Goal: Task Accomplishment & Management: Use online tool/utility

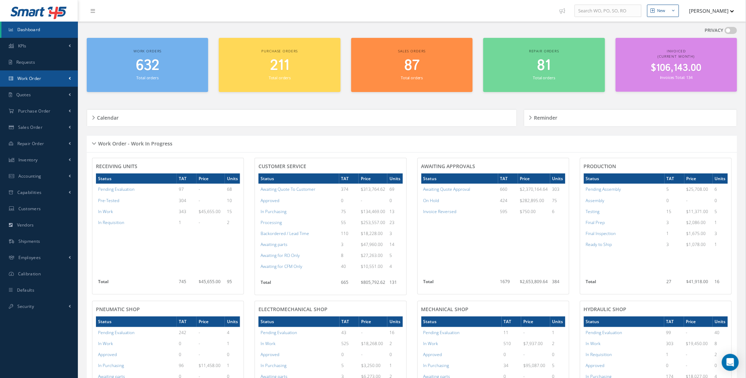
click at [56, 83] on link "Work Order" at bounding box center [39, 78] width 78 height 16
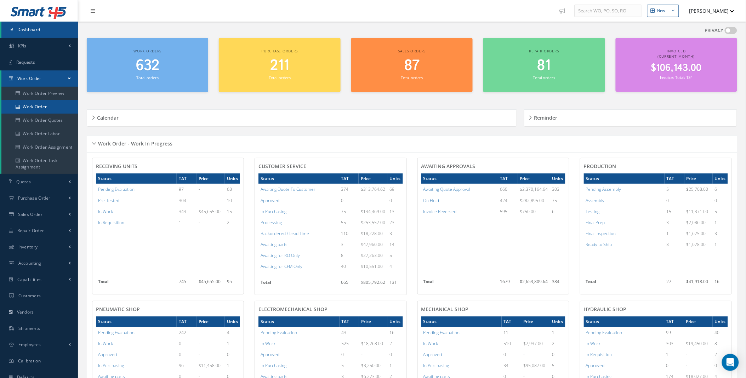
click at [41, 110] on link "Work Order" at bounding box center [39, 106] width 76 height 13
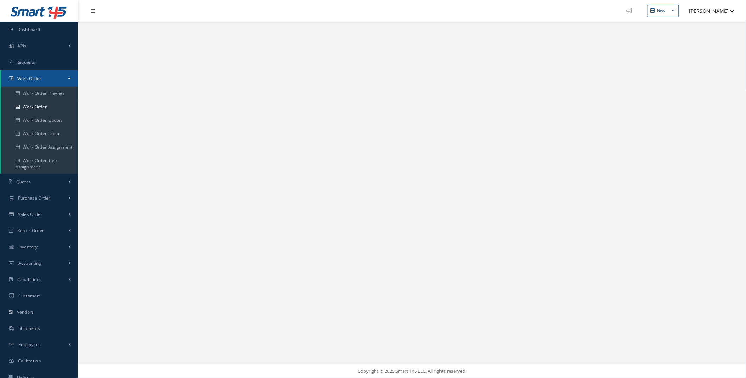
select select "25"
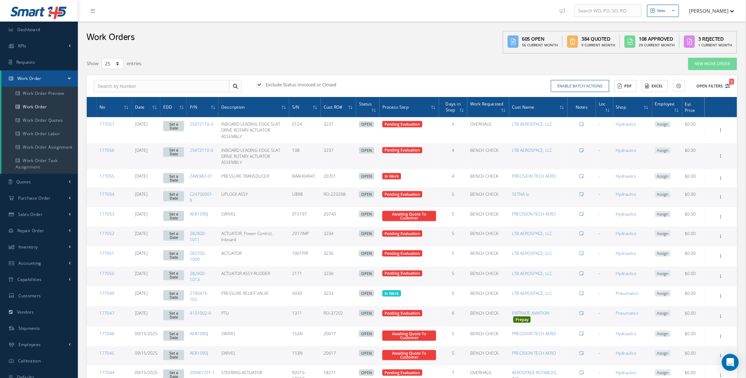
click at [717, 87] on button "Open Filters 1" at bounding box center [710, 86] width 40 height 12
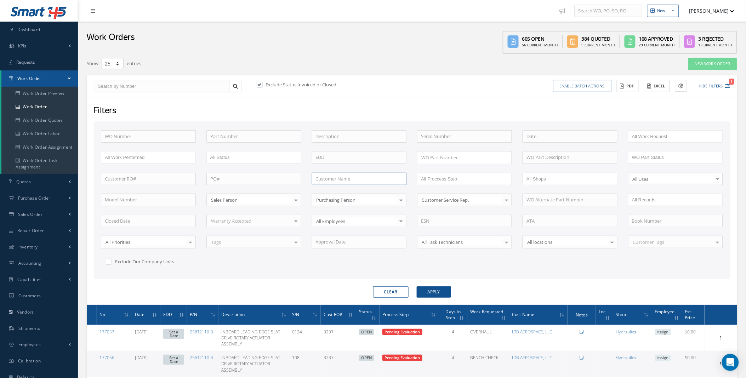
click at [330, 183] on input "text" at bounding box center [359, 179] width 95 height 13
click at [345, 192] on span "AEROSPACE ROTABLES, INC." at bounding box center [345, 191] width 59 height 6
type input "AEROSPACE ROTABLES, INC."
click at [438, 291] on button "Apply" at bounding box center [434, 291] width 34 height 11
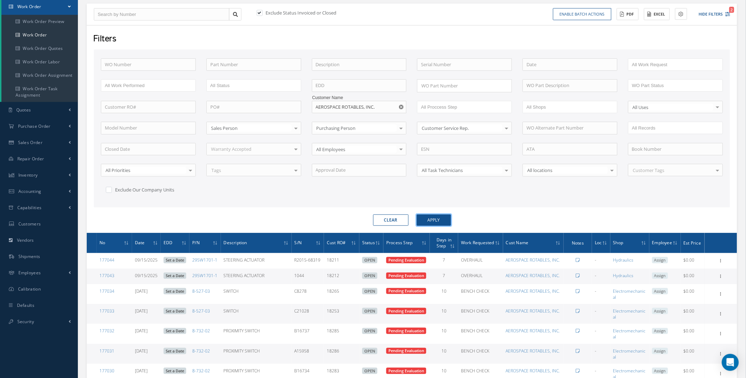
scroll to position [13, 0]
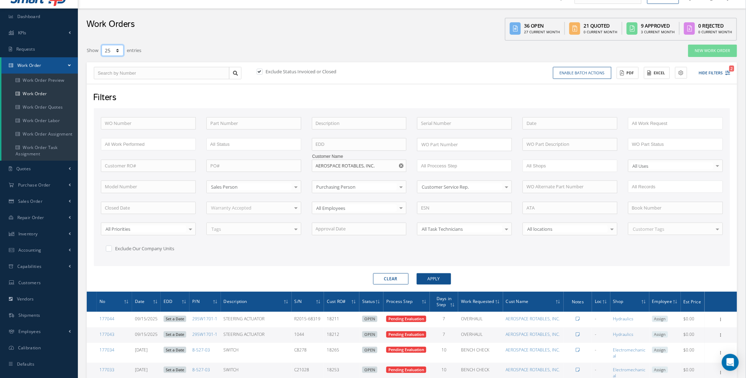
click at [122, 47] on select "10 25 50 100" at bounding box center [113, 50] width 22 height 11
select select "100"
click at [102, 45] on select "10 25 50 100" at bounding box center [113, 50] width 22 height 11
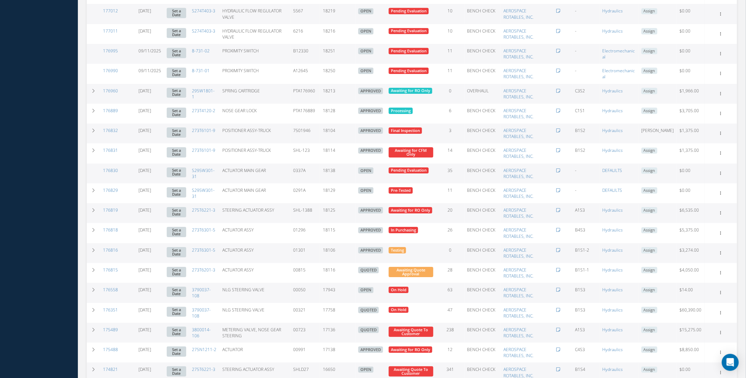
scroll to position [781, 0]
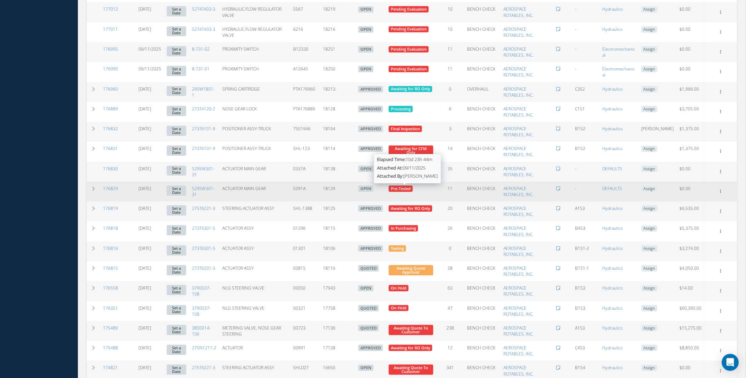
click at [409, 189] on span "Pre-Tested" at bounding box center [401, 188] width 20 height 5
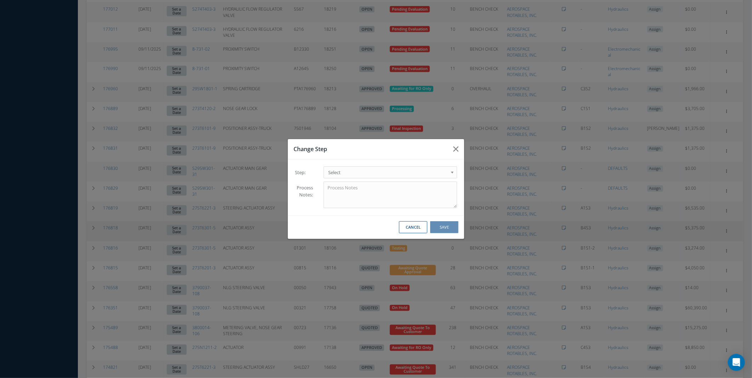
drag, startPoint x: 409, startPoint y: 189, endPoint x: 409, endPoint y: 225, distance: 36.5
click at [408, 227] on button "Cancel" at bounding box center [413, 227] width 28 height 12
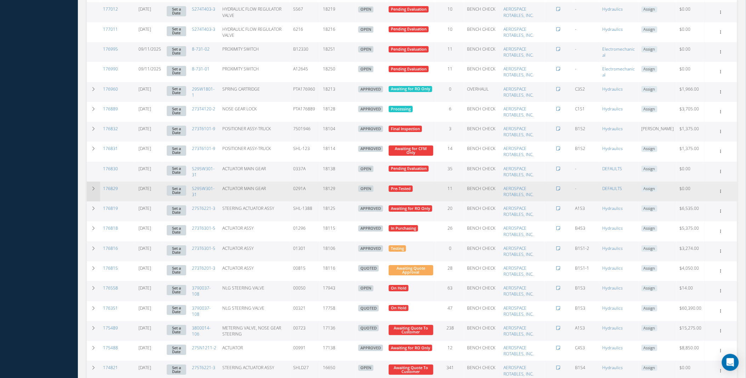
click at [90, 186] on td at bounding box center [93, 192] width 13 height 20
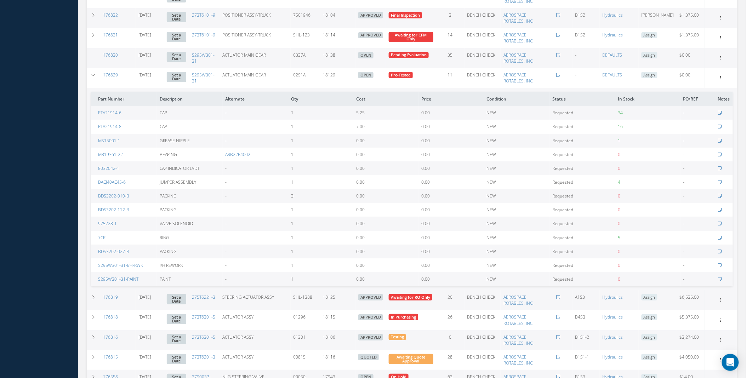
scroll to position [881, 0]
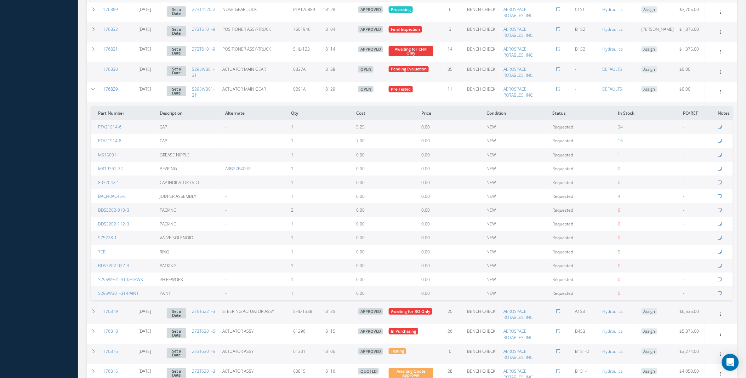
click at [110, 87] on link "176829" at bounding box center [110, 89] width 15 height 6
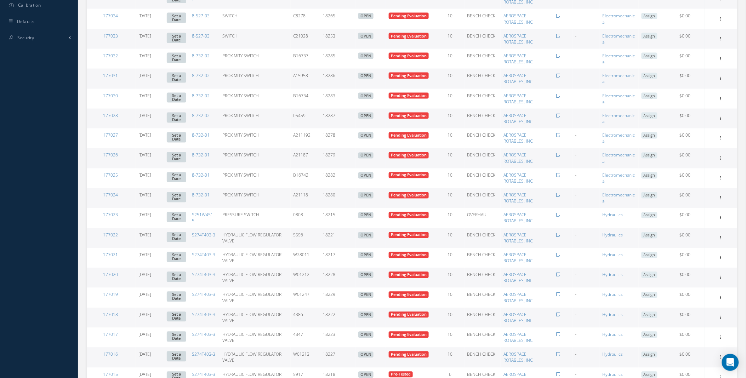
scroll to position [94, 0]
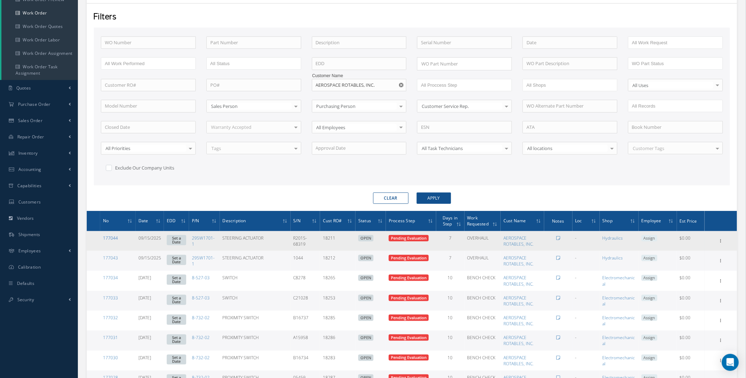
click at [108, 238] on link "177044" at bounding box center [110, 238] width 15 height 6
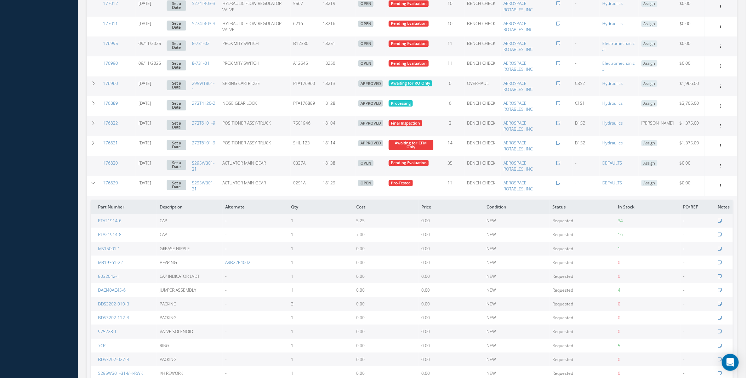
scroll to position [0, 0]
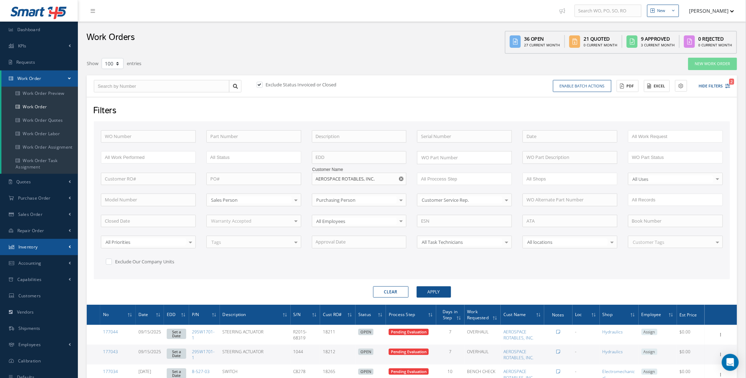
click at [46, 249] on link "Inventory" at bounding box center [39, 247] width 78 height 16
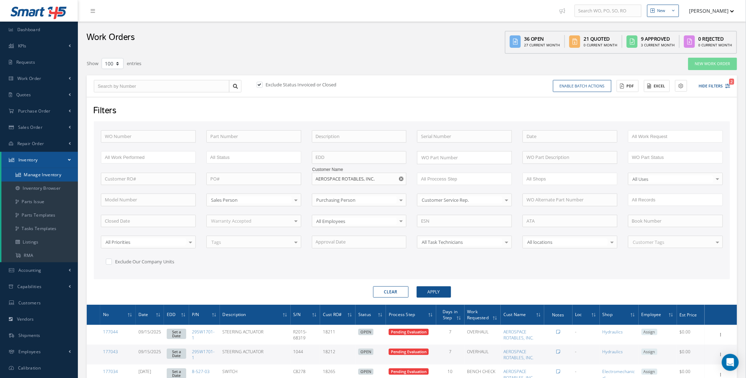
click at [43, 174] on link "Manage Inventory" at bounding box center [39, 174] width 76 height 13
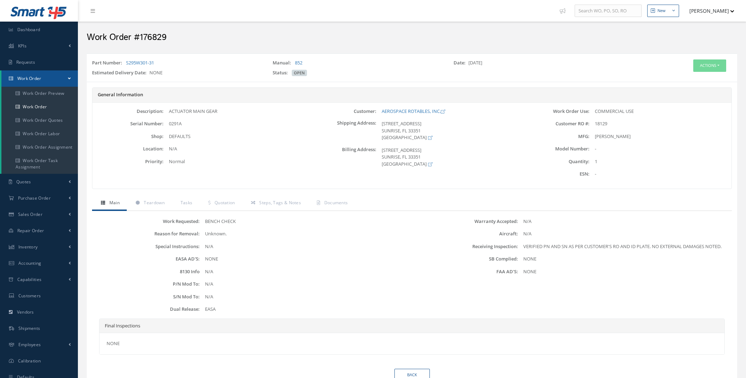
click at [334, 205] on span "Documents" at bounding box center [336, 203] width 24 height 6
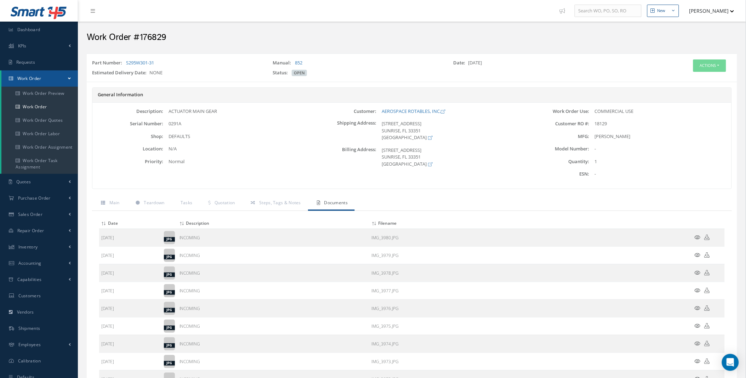
click at [699, 237] on icon at bounding box center [698, 237] width 6 height 5
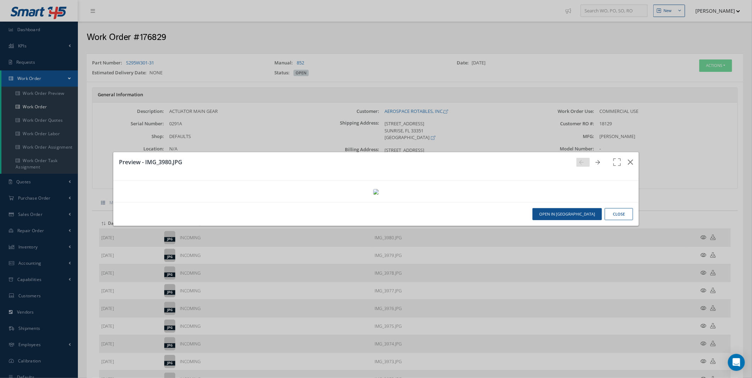
click at [596, 158] on link at bounding box center [599, 162] width 13 height 9
click at [596, 160] on icon at bounding box center [598, 162] width 4 height 5
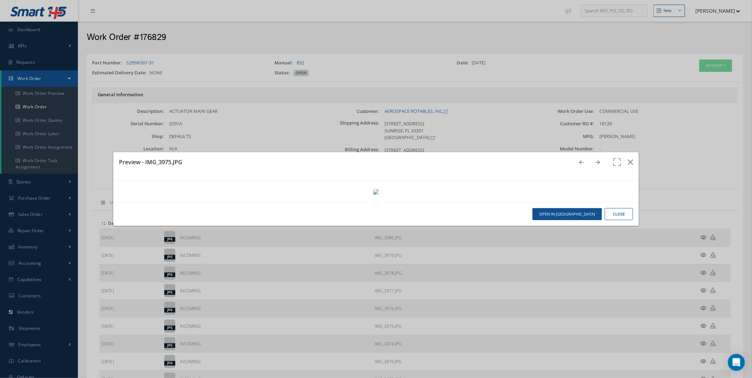
click at [596, 160] on icon at bounding box center [598, 162] width 4 height 5
click at [628, 158] on icon "button" at bounding box center [630, 162] width 5 height 8
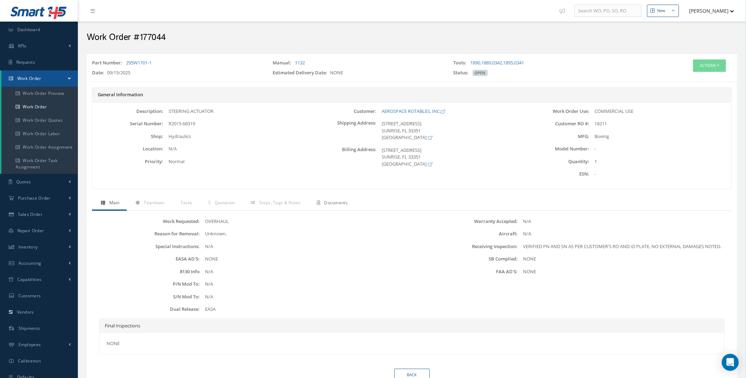
click at [341, 204] on span "Documents" at bounding box center [336, 203] width 24 height 6
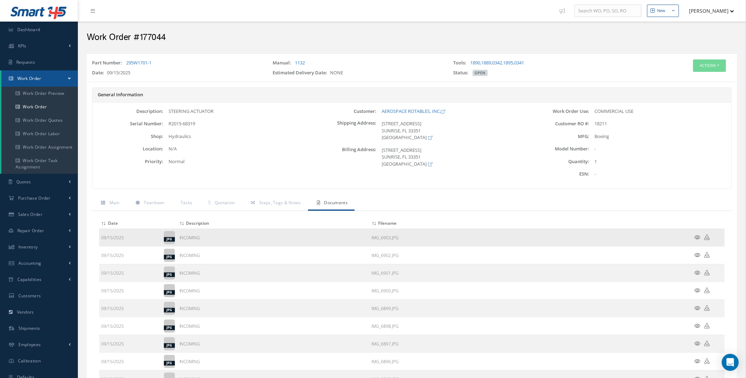
click at [694, 236] on td at bounding box center [703, 238] width 42 height 18
click at [698, 236] on icon at bounding box center [698, 237] width 6 height 5
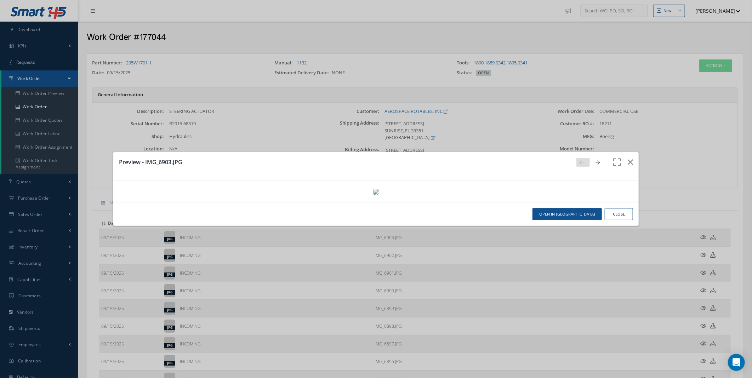
click at [595, 158] on link at bounding box center [599, 162] width 13 height 9
click at [596, 160] on icon at bounding box center [598, 162] width 4 height 5
click at [628, 158] on icon "button" at bounding box center [630, 162] width 5 height 8
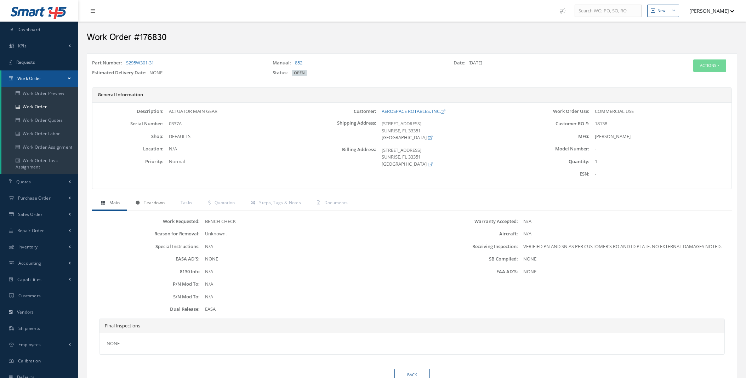
click at [150, 204] on span "Teardown" at bounding box center [154, 203] width 21 height 6
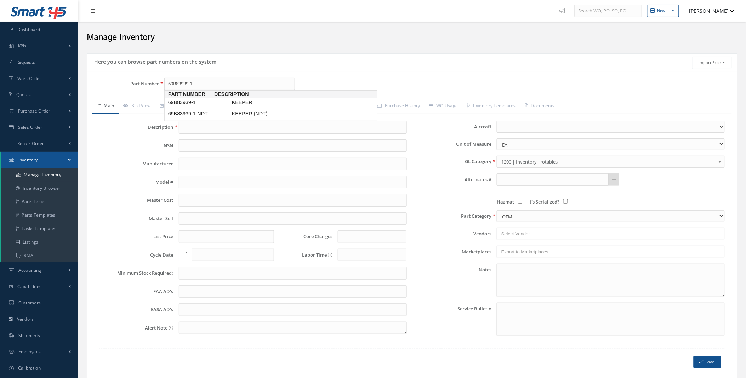
type input "69B83939-1"
type input "KEEPER"
type input "65.00"
type input "0.00"
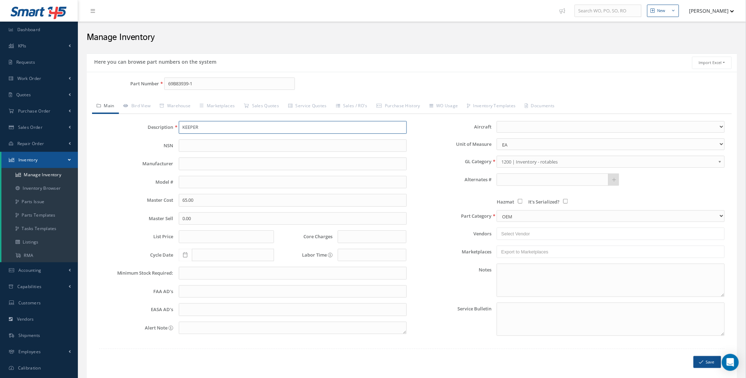
type input "0.00"
click at [273, 110] on link "Sales Quotes" at bounding box center [261, 106] width 44 height 15
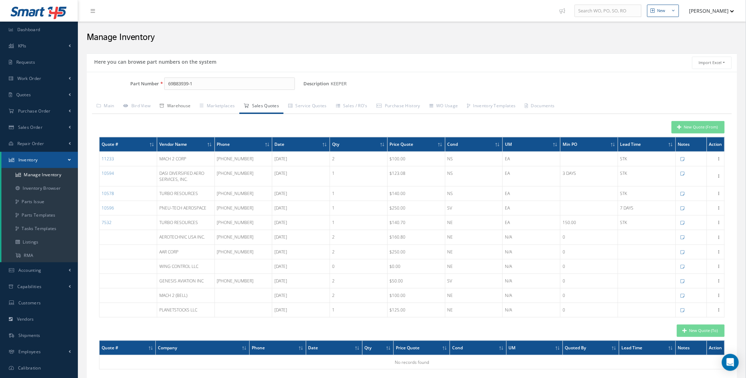
click at [186, 107] on link "Warehouse" at bounding box center [175, 106] width 40 height 15
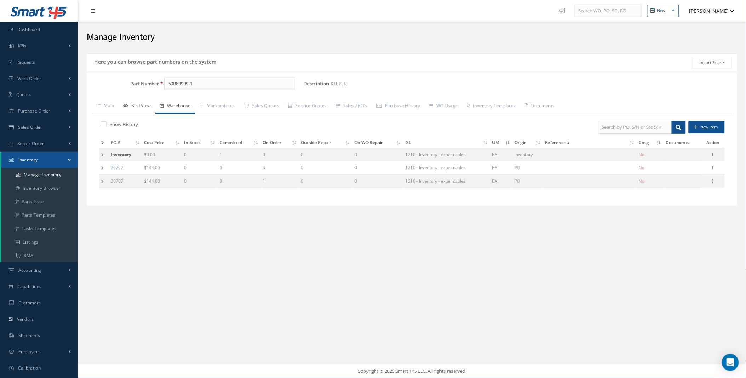
click at [143, 106] on link "Bird View" at bounding box center [137, 106] width 36 height 15
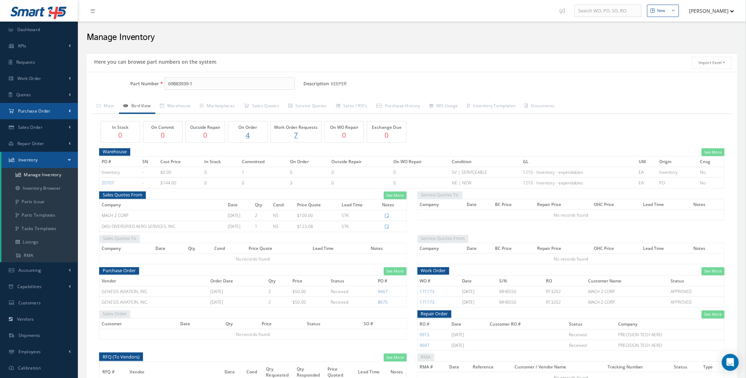
click at [70, 110] on span at bounding box center [70, 111] width 2 height 6
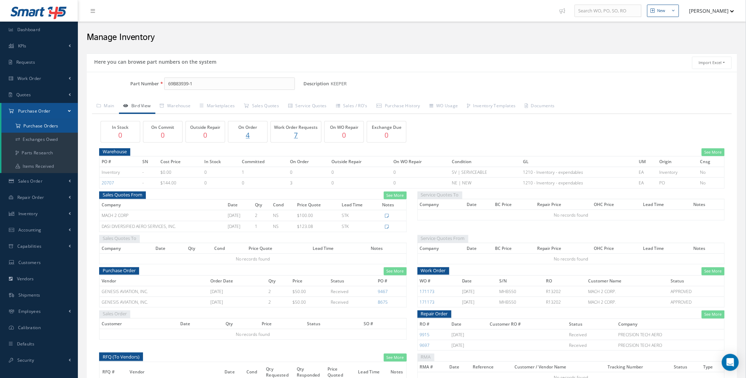
click at [51, 126] on a=1&status_id=2&status_id=3&status_id=5&collapsedFilters"] "Purchase Orders" at bounding box center [39, 125] width 76 height 13
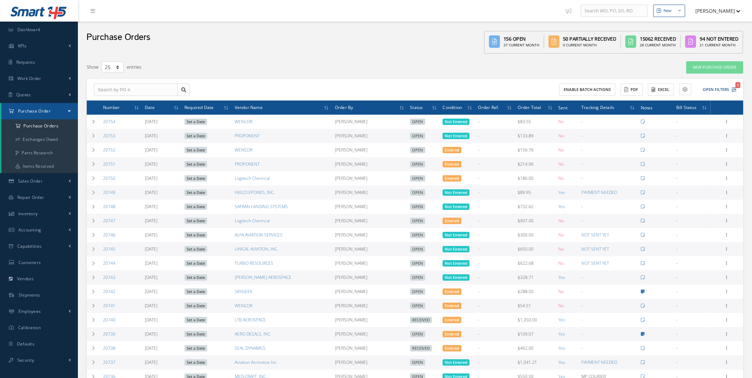
select select "25"
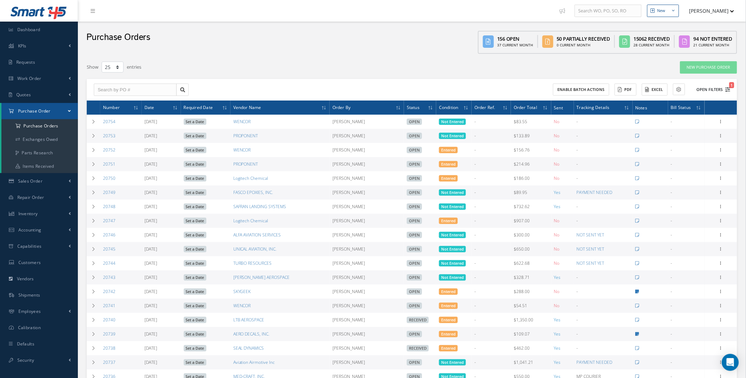
click at [726, 89] on icon "1" at bounding box center [728, 89] width 5 height 5
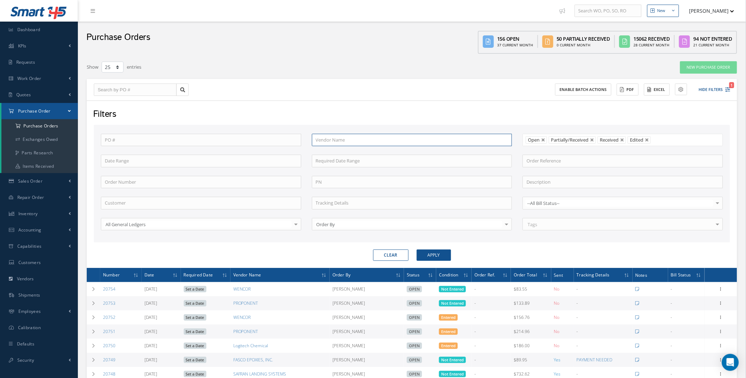
click at [346, 140] on input "text" at bounding box center [412, 140] width 200 height 13
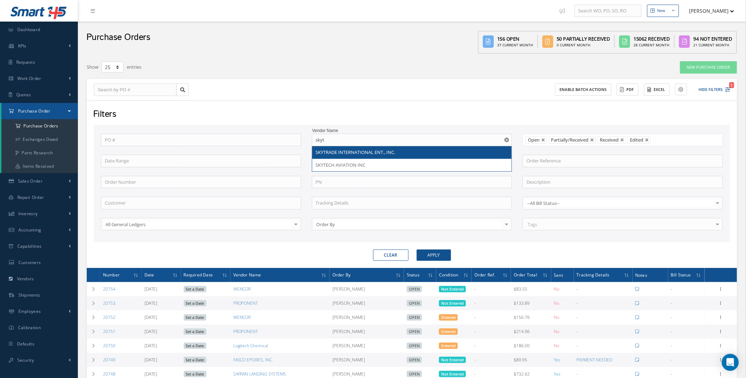
click at [360, 153] on span "SKYTRADE INTERNATIONAL ENT., INC." at bounding box center [356, 152] width 80 height 6
type input "SKYTRADE INTERNATIONAL ENT., INC."
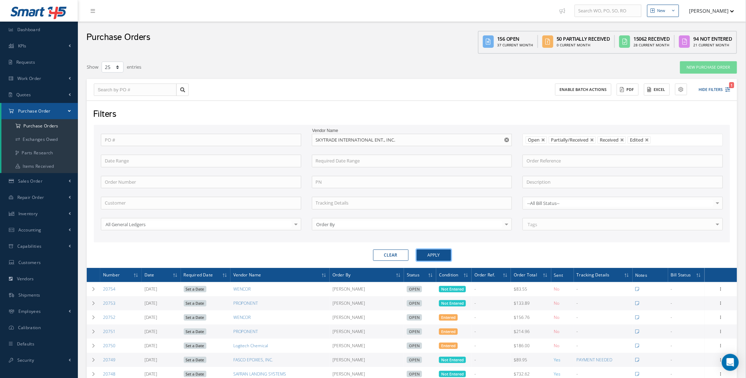
click at [428, 256] on button "Apply" at bounding box center [434, 255] width 34 height 11
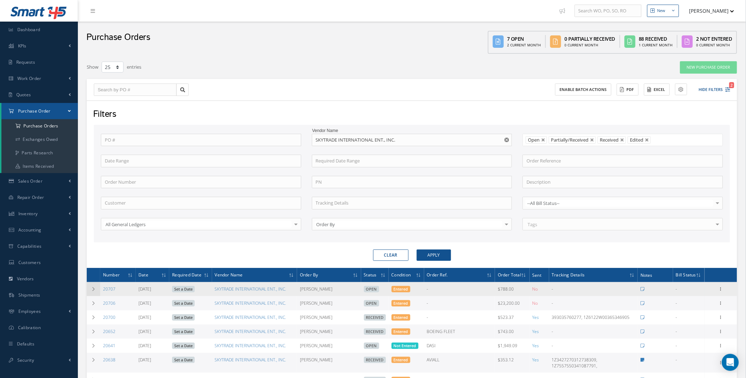
click at [96, 291] on icon at bounding box center [93, 289] width 5 height 4
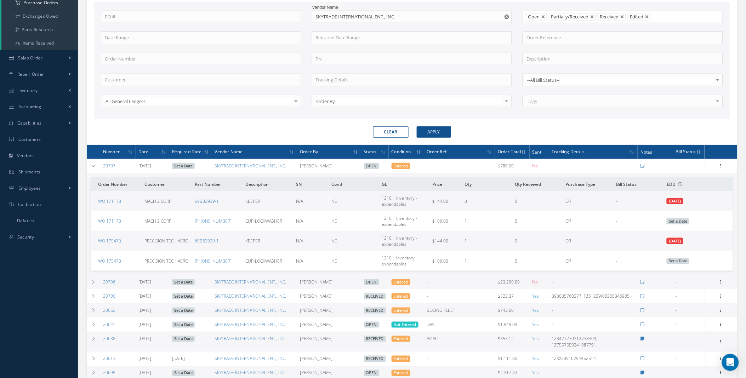
scroll to position [133, 0]
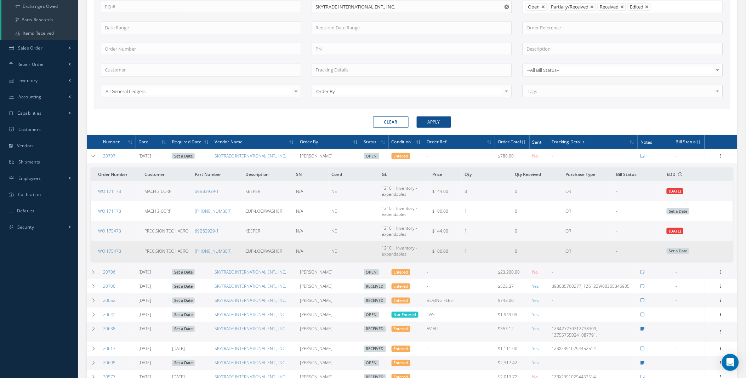
drag, startPoint x: 201, startPoint y: 250, endPoint x: 208, endPoint y: 223, distance: 27.2
click at [202, 243] on td "66-12156-34" at bounding box center [217, 251] width 51 height 20
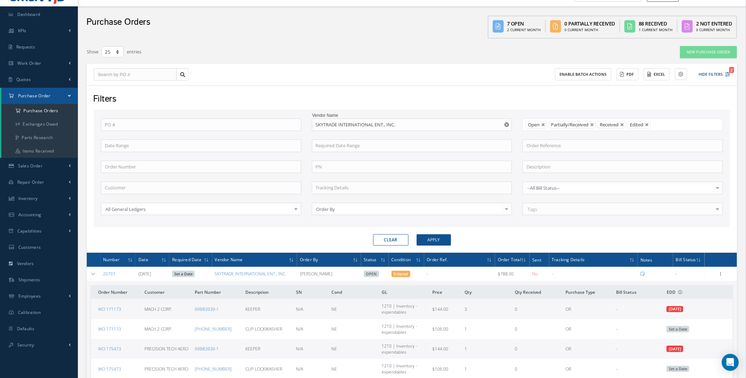
scroll to position [0, 0]
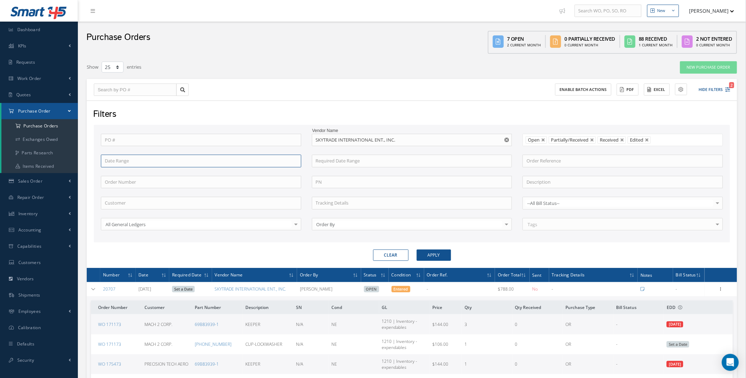
drag, startPoint x: 29, startPoint y: 28, endPoint x: 231, endPoint y: 160, distance: 240.8
click at [231, 160] on input at bounding box center [201, 161] width 200 height 13
click at [213, 120] on div "Filters" at bounding box center [411, 114] width 647 height 13
click at [119, 181] on input "text" at bounding box center [201, 182] width 200 height 13
type input "171173"
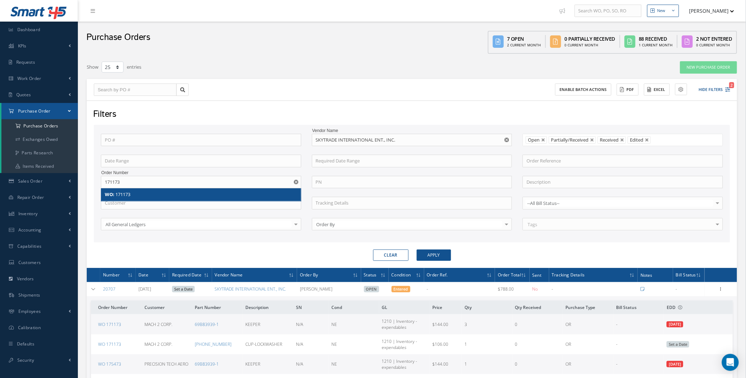
click at [136, 194] on div "WO: 171173" at bounding box center [201, 194] width 193 height 7
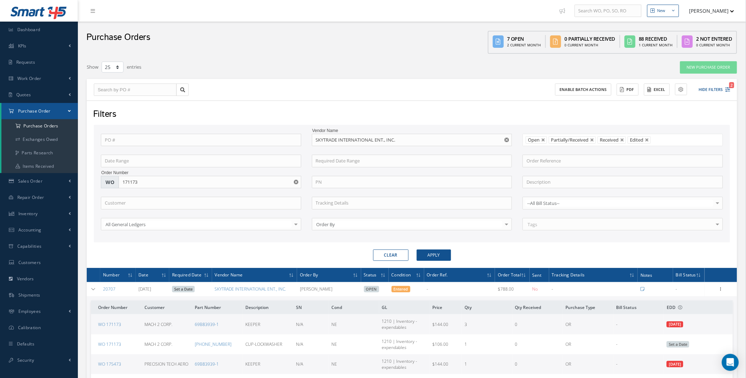
click at [506, 142] on button "button" at bounding box center [507, 140] width 9 height 13
click at [429, 261] on div "Filters PO # Vendor Name Open Partially/Received Received Canceled Edited Open …" at bounding box center [412, 184] width 650 height 167
click at [433, 255] on button "Apply" at bounding box center [434, 255] width 34 height 11
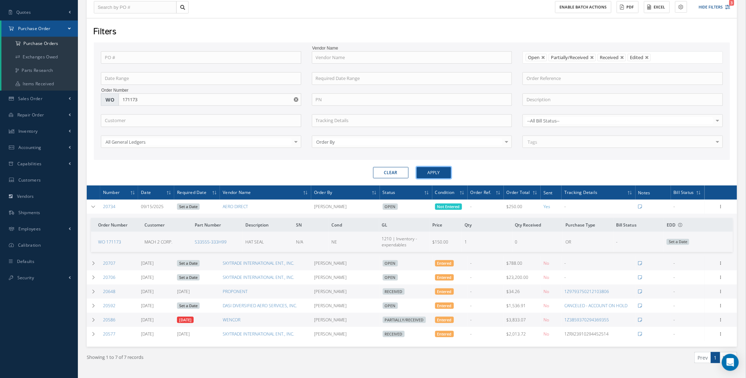
scroll to position [84, 0]
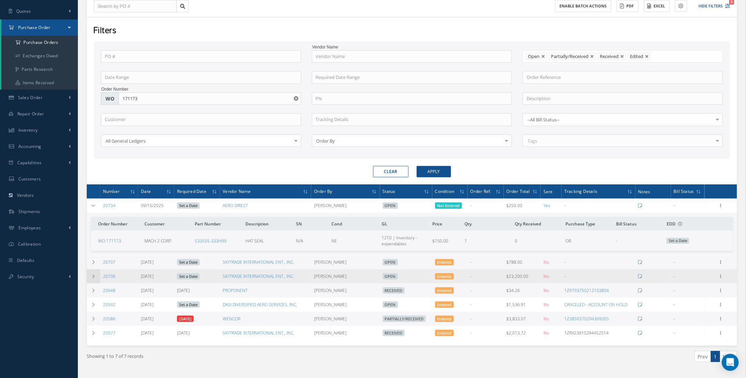
click at [93, 274] on td at bounding box center [93, 276] width 13 height 14
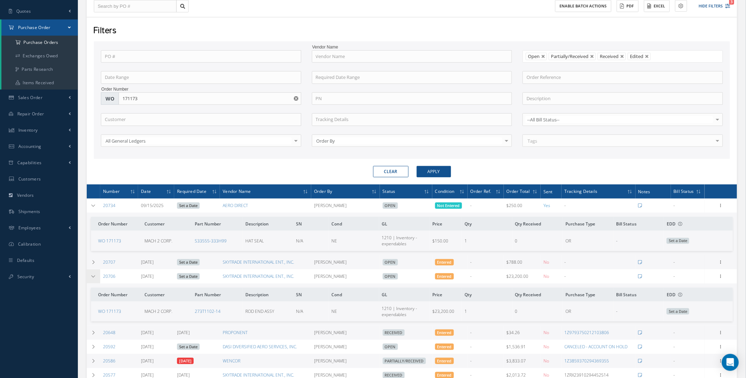
click at [93, 274] on td at bounding box center [93, 276] width 13 height 14
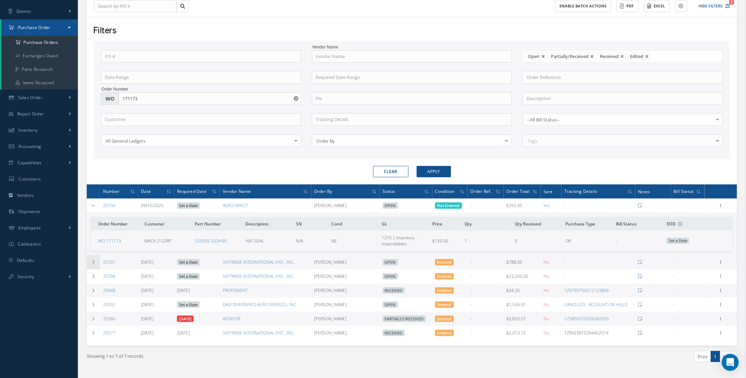
click at [93, 261] on icon at bounding box center [93, 262] width 5 height 4
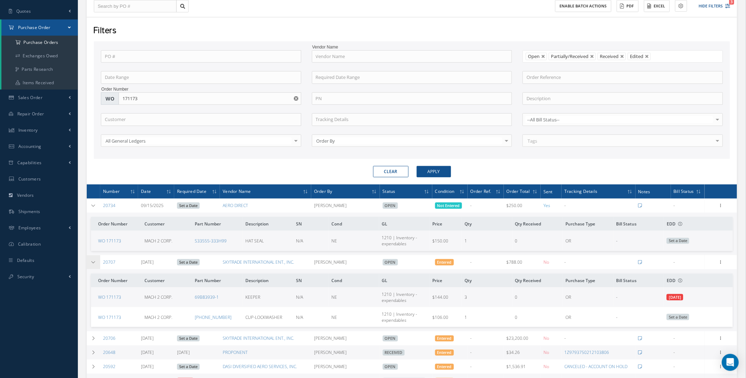
scroll to position [165, 0]
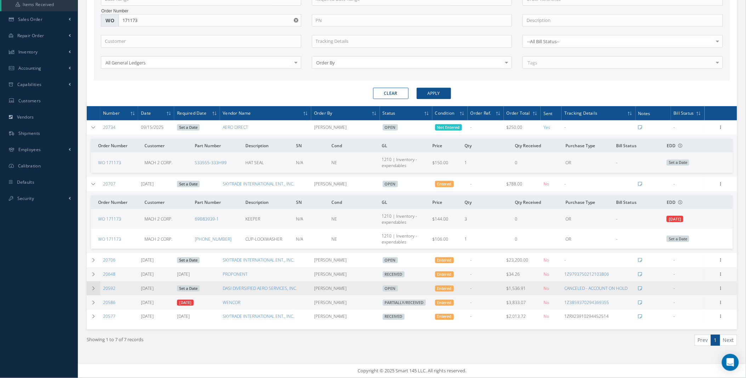
click at [93, 288] on icon at bounding box center [93, 288] width 5 height 4
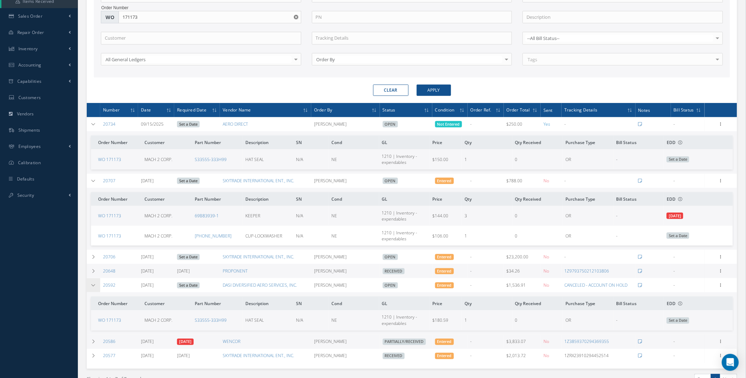
click at [93, 288] on icon at bounding box center [93, 285] width 5 height 4
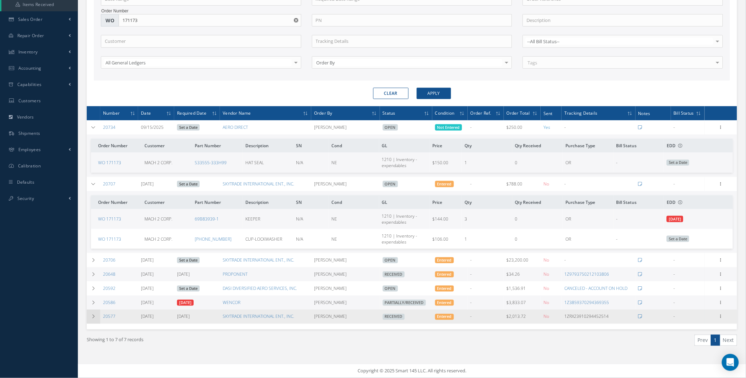
click at [95, 316] on icon at bounding box center [93, 317] width 5 height 4
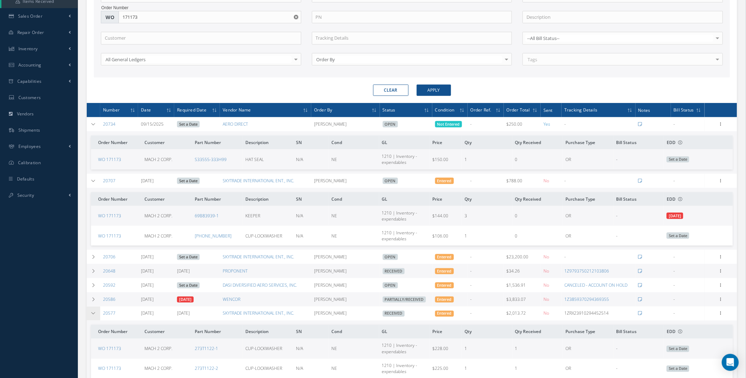
click at [95, 316] on icon at bounding box center [93, 314] width 5 height 4
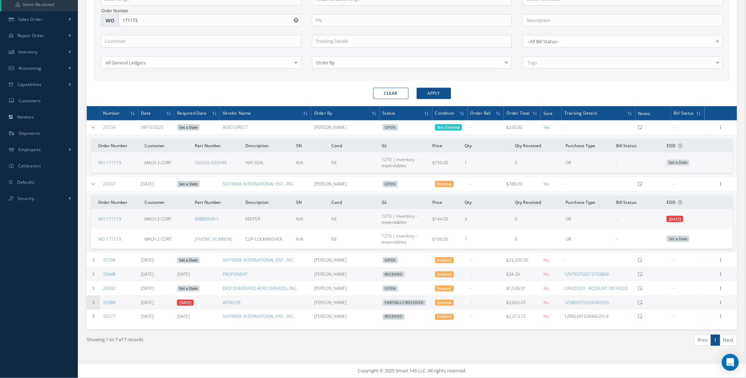
click at [92, 302] on icon at bounding box center [93, 303] width 5 height 4
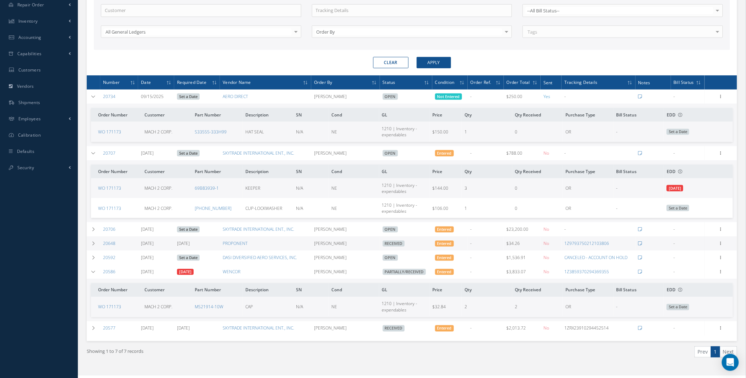
scroll to position [207, 0]
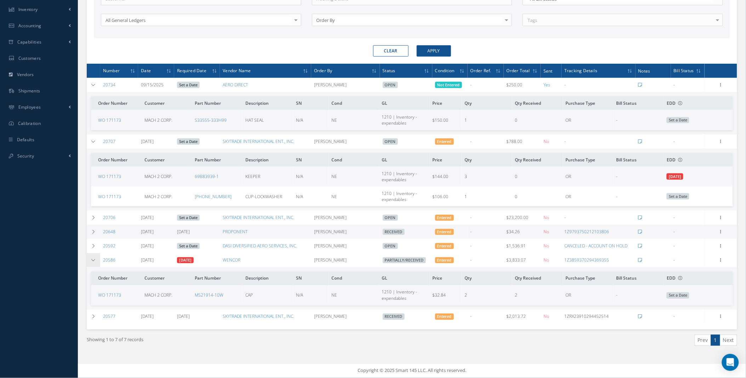
click at [87, 260] on td at bounding box center [93, 260] width 13 height 14
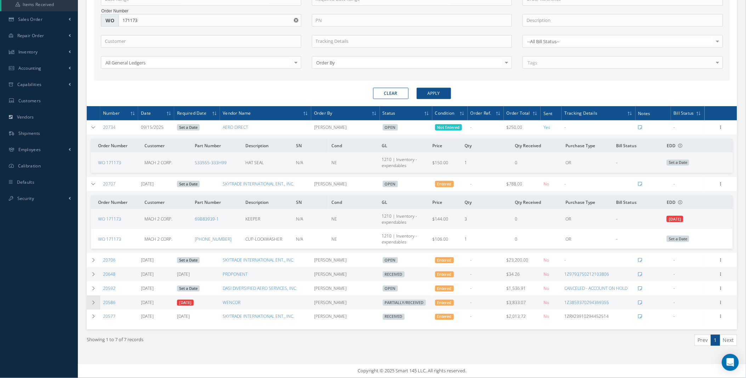
scroll to position [165, 0]
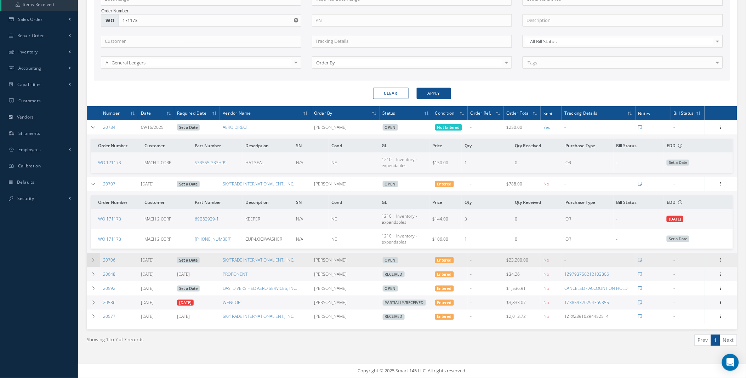
click at [93, 260] on icon at bounding box center [93, 260] width 5 height 4
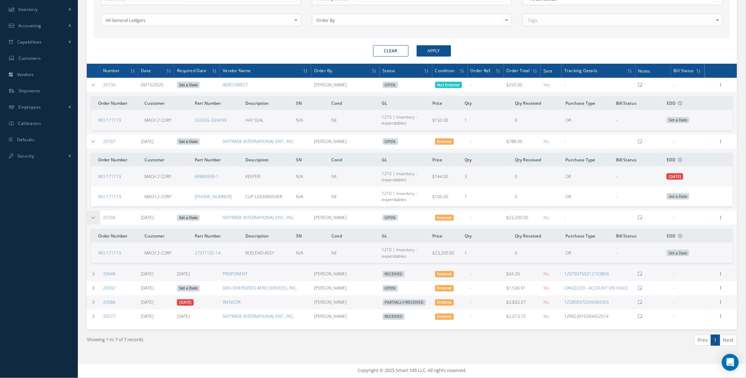
click at [90, 217] on td at bounding box center [93, 218] width 13 height 14
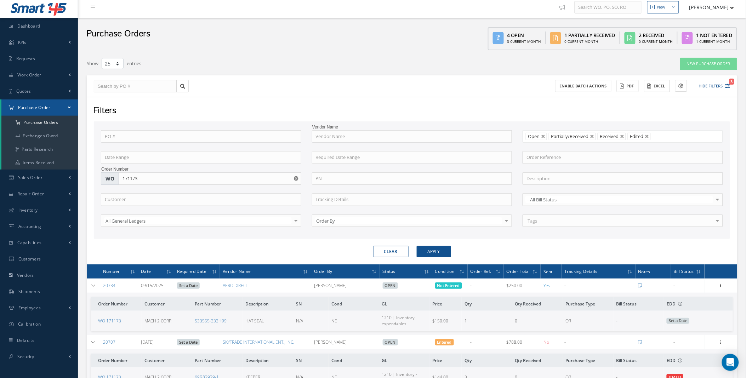
scroll to position [0, 0]
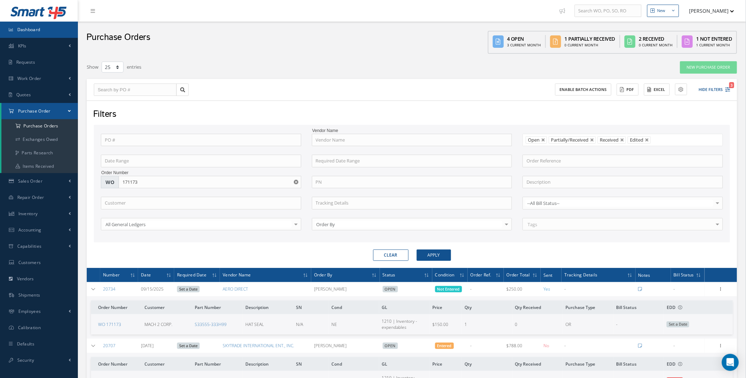
click at [36, 31] on span "Dashboard" at bounding box center [28, 30] width 23 height 6
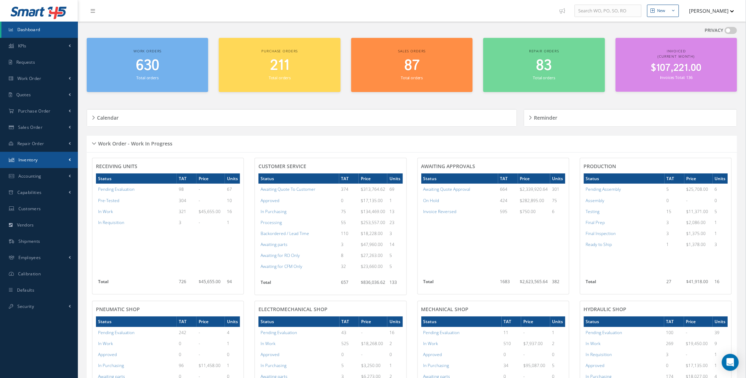
click at [67, 159] on link "Inventory" at bounding box center [39, 160] width 78 height 16
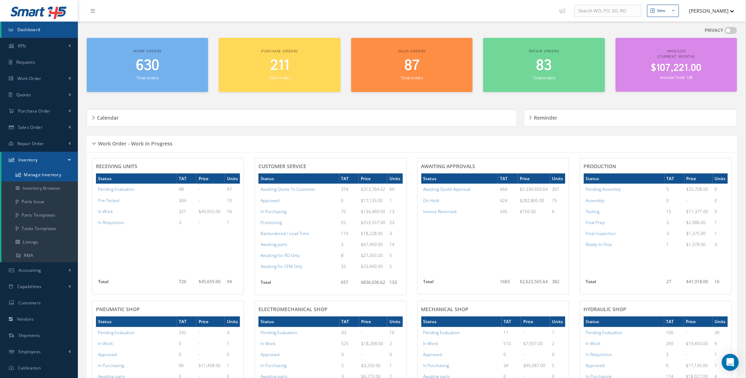
click at [41, 178] on link "Manage Inventory" at bounding box center [39, 174] width 76 height 13
click at [52, 175] on link "Manage Inventory" at bounding box center [39, 174] width 76 height 13
click at [66, 82] on link "Work Order" at bounding box center [39, 78] width 78 height 16
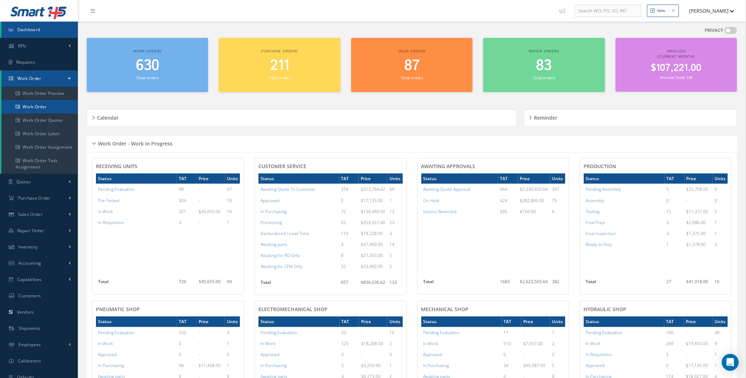
click at [36, 104] on link "Work Order" at bounding box center [39, 106] width 76 height 13
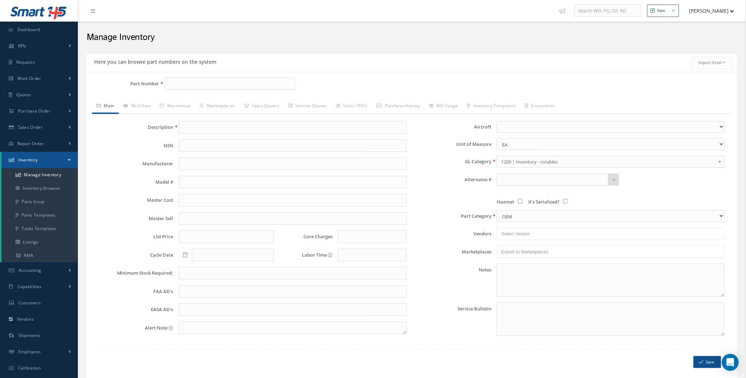
drag, startPoint x: 202, startPoint y: 75, endPoint x: 202, endPoint y: 83, distance: 8.1
click at [202, 78] on div "Part Number Description Alternates Based on the selected General [PERSON_NAME],…" at bounding box center [412, 226] width 650 height 309
click at [202, 83] on input "Part Number" at bounding box center [229, 84] width 131 height 13
paste input "69B83939-1"
type input "69B83939-1"
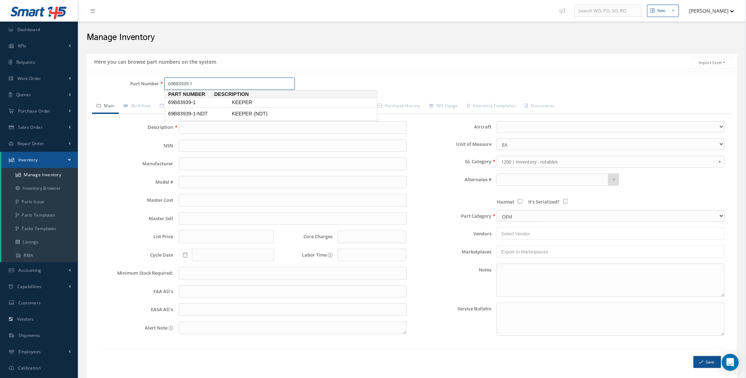
click at [214, 102] on span "69B83939-1" at bounding box center [199, 102] width 64 height 7
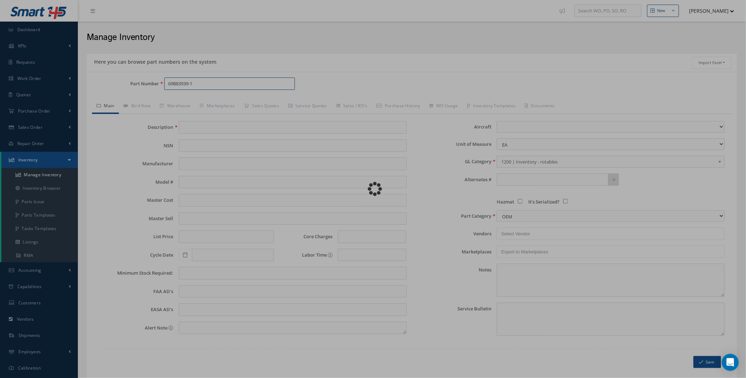
type input "KEEPER"
type input "65.00"
type input "0.00"
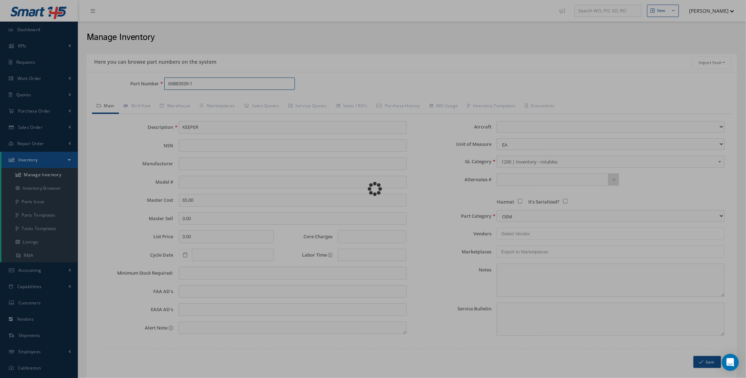
select select
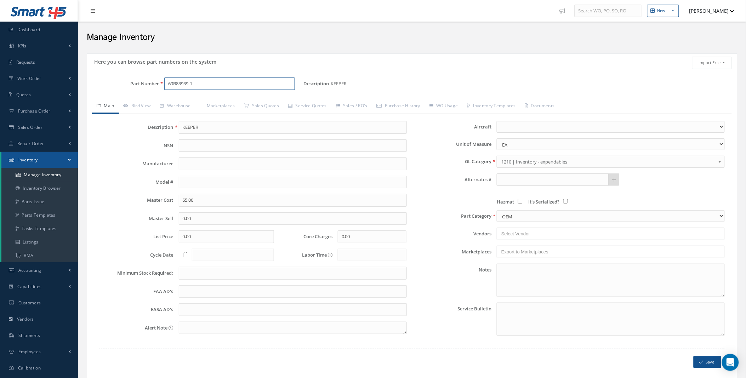
type input "69B83939-1"
click at [271, 105] on link "Sales Quotes" at bounding box center [261, 106] width 44 height 15
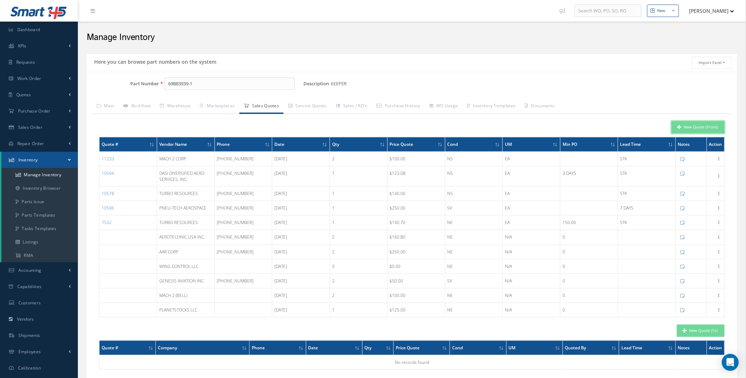
click at [710, 125] on button "New Quote (From)" at bounding box center [698, 127] width 53 height 12
type input "KEEPER"
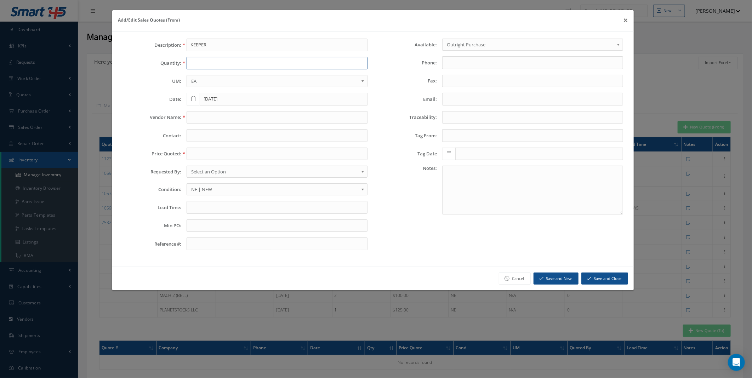
click at [195, 61] on input "text" at bounding box center [277, 63] width 181 height 13
type input "1"
click at [211, 115] on input "text" at bounding box center [277, 117] width 181 height 13
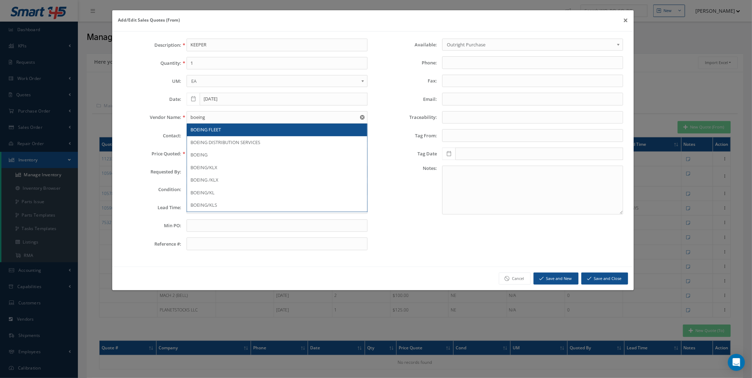
click at [224, 130] on div "BOEING FLEET" at bounding box center [276, 129] width 173 height 7
type input "BOEING FLEET"
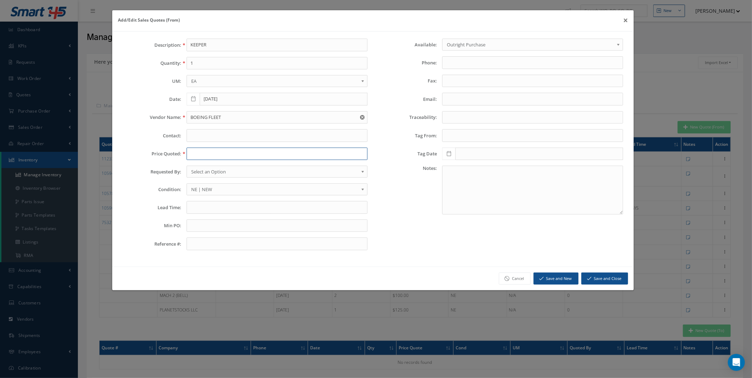
click at [212, 157] on input "text" at bounding box center [277, 154] width 181 height 13
type input "144"
click at [216, 208] on input "text" at bounding box center [277, 207] width 181 height 13
type input "87 stk seattle"
click at [560, 278] on button "Save and New" at bounding box center [556, 279] width 45 height 12
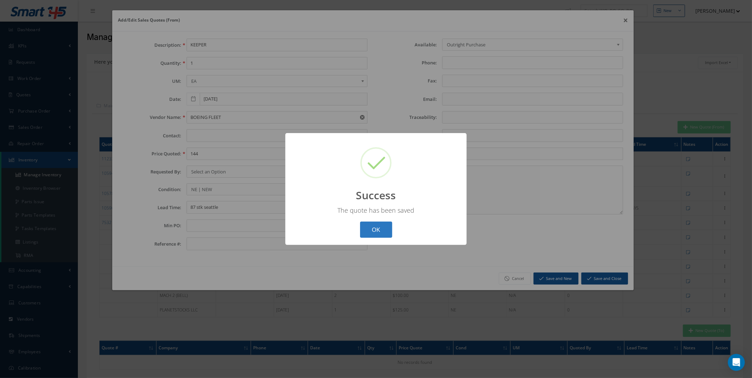
click at [381, 228] on button "OK" at bounding box center [376, 230] width 32 height 17
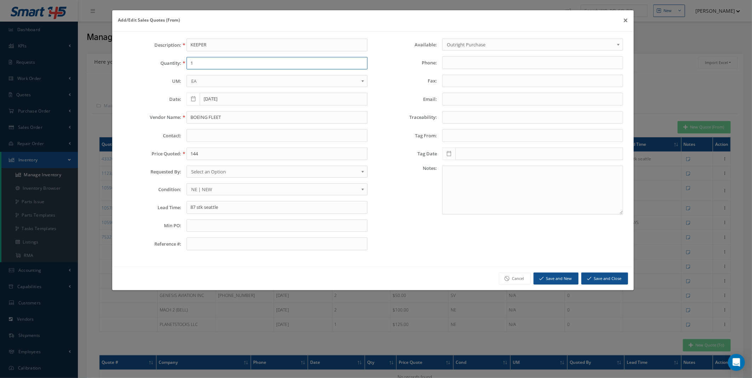
click at [202, 58] on input "1" at bounding box center [277, 63] width 181 height 13
type input "1"
click at [218, 114] on input "BOEING FLEET" at bounding box center [277, 117] width 181 height 13
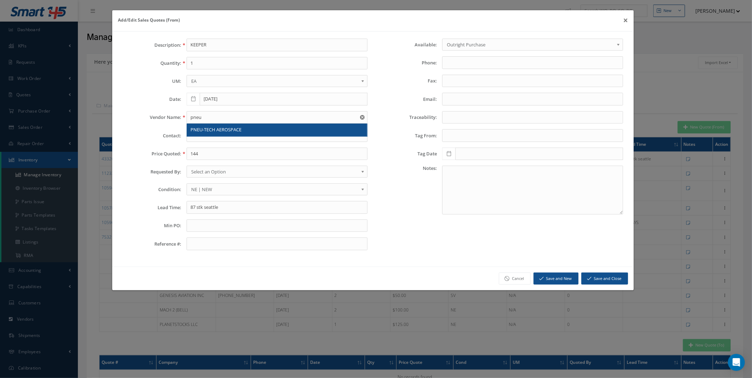
click at [220, 130] on span "PNEU-TECH AEROSPACE" at bounding box center [215, 129] width 51 height 6
type input "PNEU-TECH AEROSPACE"
type input "[PHONE_NUMBER]"
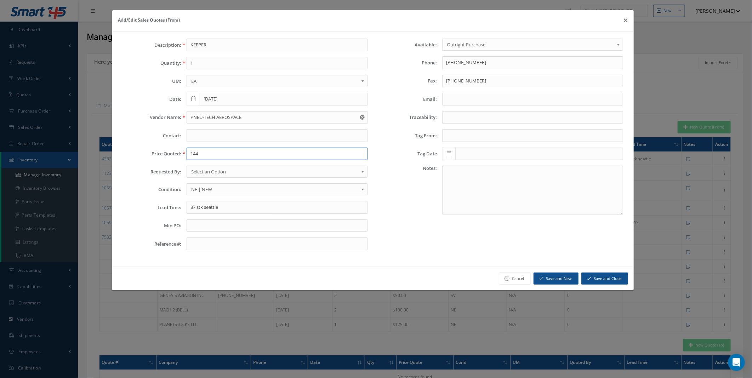
click at [215, 150] on input "144" at bounding box center [277, 154] width 181 height 13
type input "300"
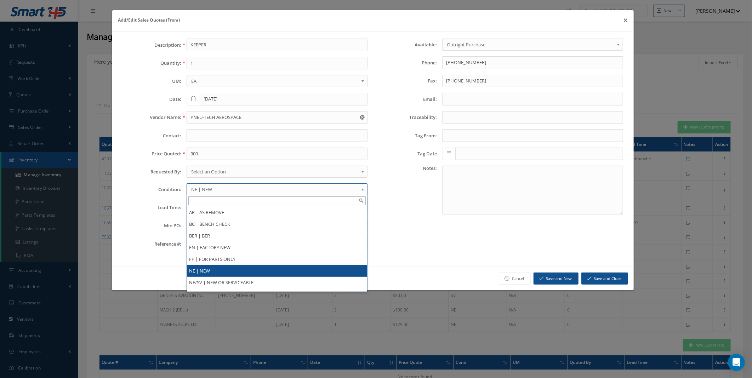
click at [234, 189] on span "NE | NEW" at bounding box center [274, 189] width 167 height 8
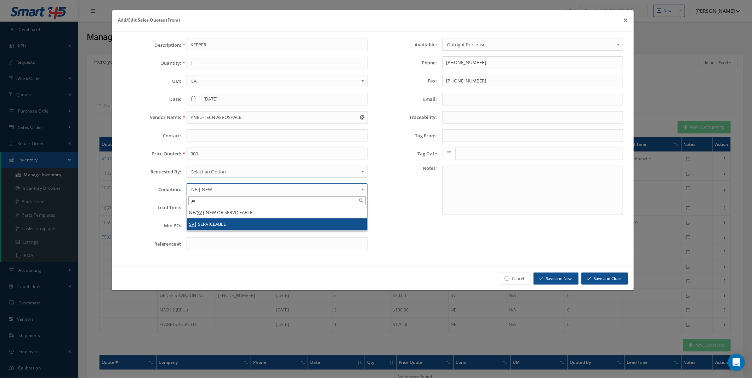
type input "sv"
click at [211, 222] on li "SV | SERVICEABLE" at bounding box center [277, 224] width 180 height 12
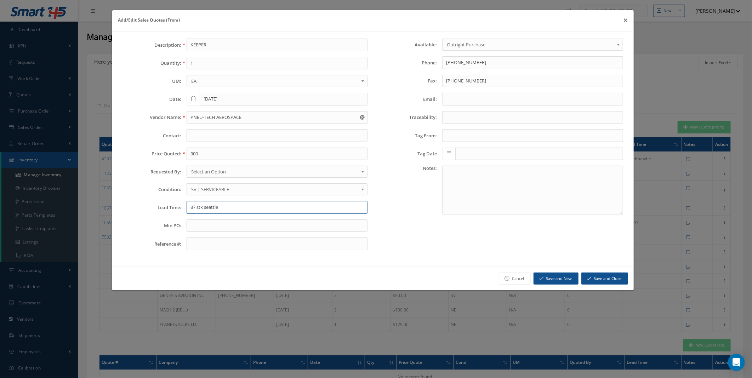
click at [209, 207] on input "87 stk seattle" at bounding box center [277, 207] width 181 height 13
type input "7 days"
click at [598, 281] on button "Save and Close" at bounding box center [604, 279] width 47 height 12
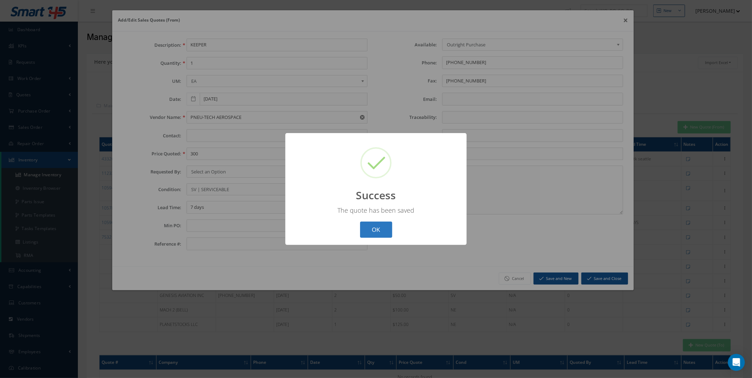
click at [379, 227] on button "OK" at bounding box center [376, 230] width 32 height 17
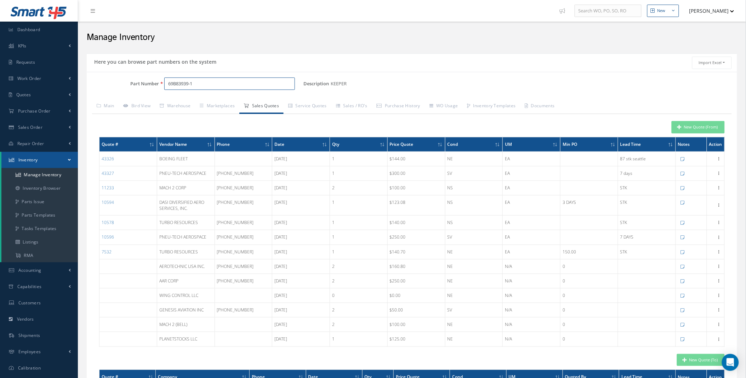
drag, startPoint x: 203, startPoint y: 82, endPoint x: 144, endPoint y: 84, distance: 58.8
click at [144, 84] on div "Part Number 69B83939-1" at bounding box center [195, 84] width 217 height 13
drag, startPoint x: 204, startPoint y: 83, endPoint x: 146, endPoint y: 89, distance: 58.1
click at [154, 90] on div "Part Number 69B83939-1" at bounding box center [195, 84] width 217 height 13
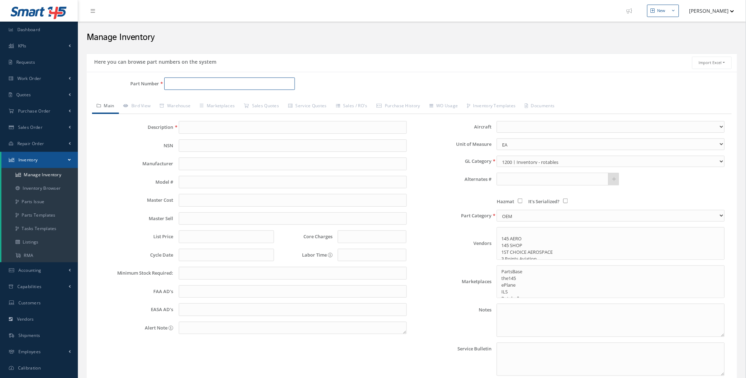
click at [196, 86] on input "Part Number" at bounding box center [229, 84] width 131 height 13
paste input "[PHONE_NUMBER]"
type input "[PHONE_NUMBER]"
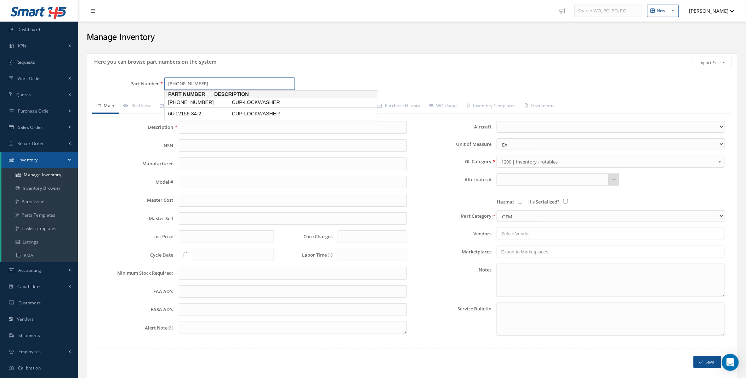
click at [215, 101] on span "[PHONE_NUMBER]" at bounding box center [199, 102] width 64 height 7
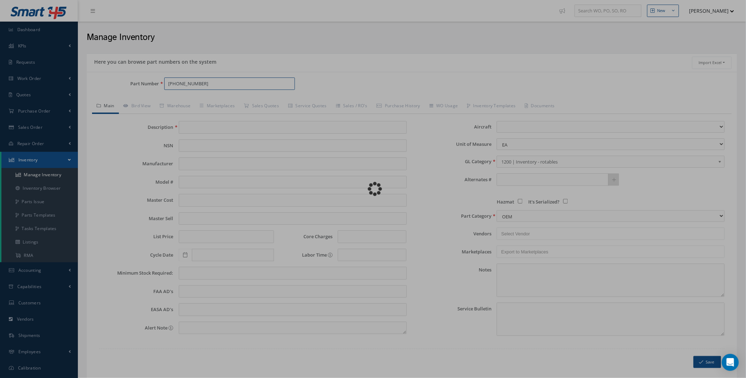
type input "CUP-LOCKWASHER"
type input "160.00"
type input "0.00"
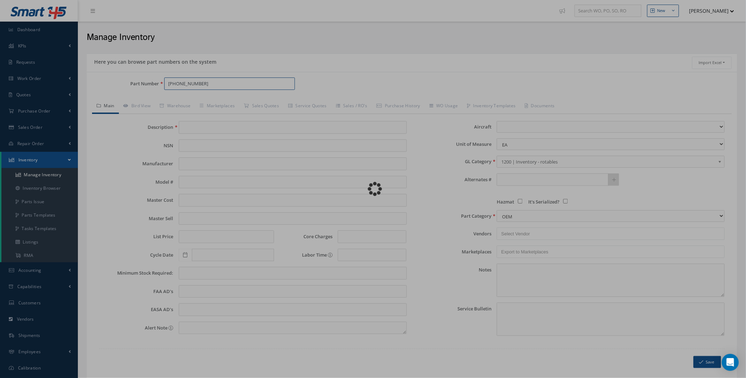
select select
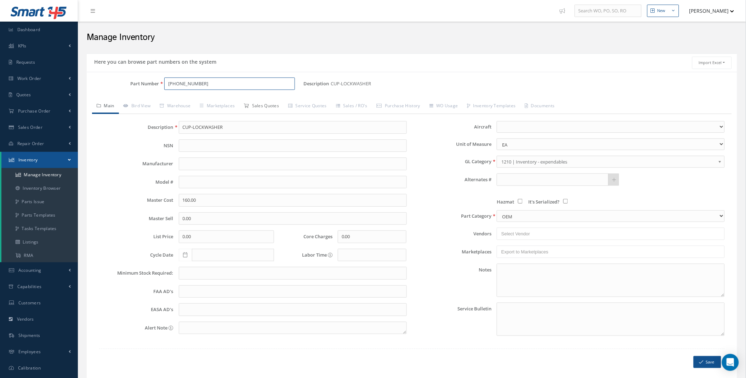
type input "[PHONE_NUMBER]"
click at [277, 104] on link "Sales Quotes" at bounding box center [261, 106] width 44 height 15
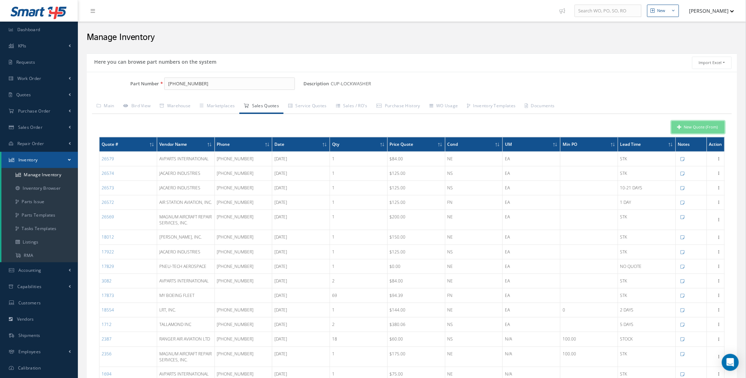
click at [705, 130] on button "New Quote (From)" at bounding box center [698, 127] width 53 height 12
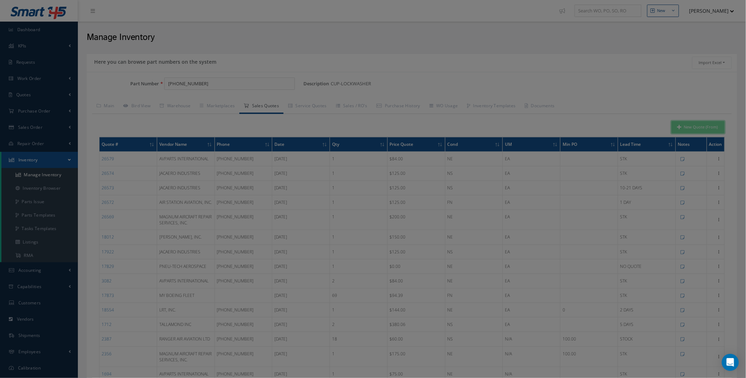
type input "CUP-LOCKWASHER"
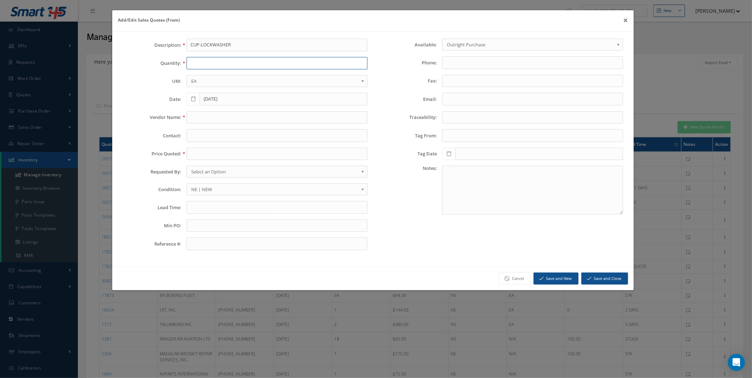
click at [234, 64] on input "text" at bounding box center [277, 63] width 181 height 13
type input "1"
click at [215, 117] on input "text" at bounding box center [277, 117] width 181 height 13
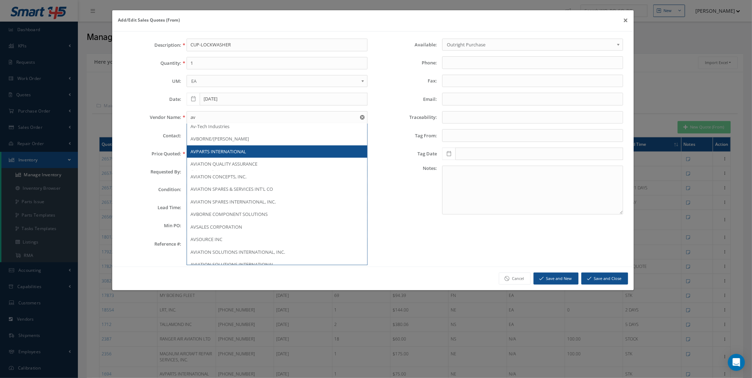
click at [237, 151] on span "AVPARTS INTERNATIONAL" at bounding box center [218, 151] width 56 height 6
type input "AVPARTS INTERNATIONAL"
type input "305-907-5606"
type input "305-907-5607"
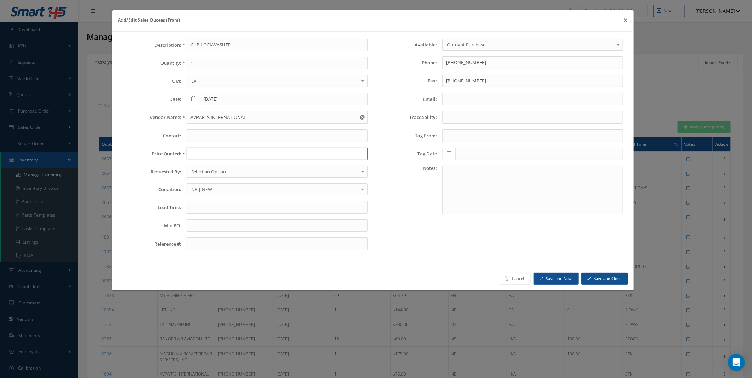
click at [210, 154] on input "text" at bounding box center [277, 154] width 181 height 13
type input "100"
click at [203, 208] on input "text" at bounding box center [277, 207] width 181 height 13
type input "2 in stk"
click at [563, 277] on button "Save and New" at bounding box center [556, 279] width 45 height 12
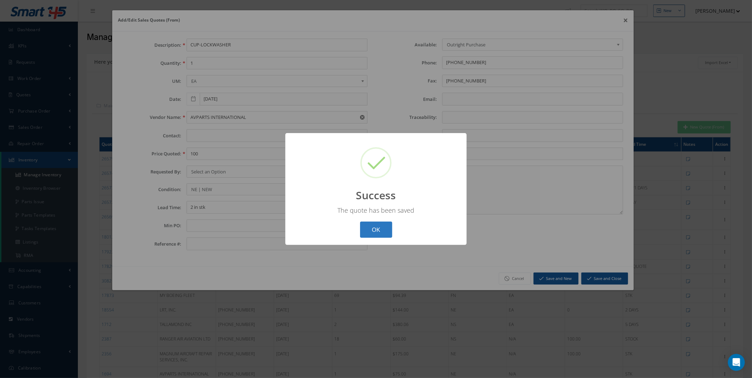
click at [367, 226] on button "OK" at bounding box center [376, 230] width 32 height 17
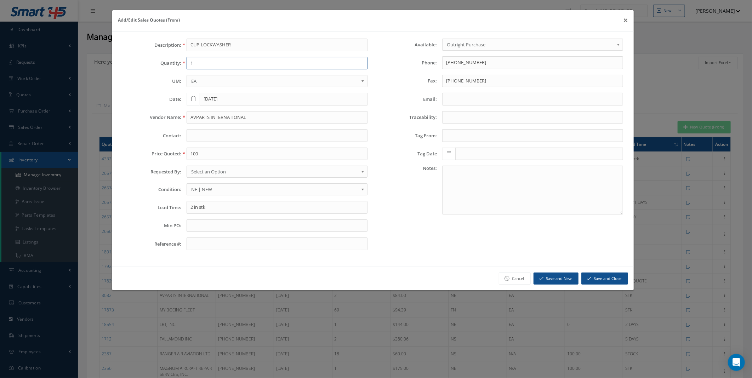
click at [210, 66] on input "1" at bounding box center [277, 63] width 181 height 13
type input "1"
click at [219, 117] on input "AVPARTS INTERNATIONAL" at bounding box center [277, 117] width 181 height 13
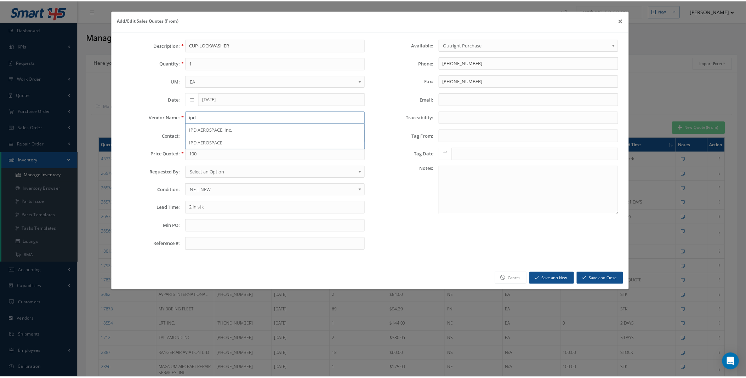
scroll to position [0, 0]
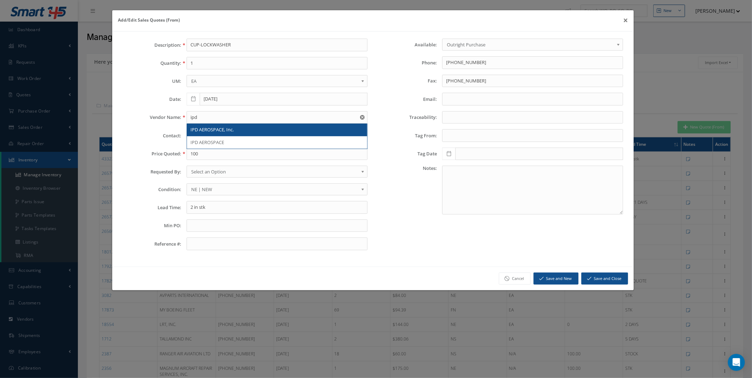
click at [216, 129] on span "IPD AEROSPACE, Inc." at bounding box center [211, 129] width 43 height 6
type input "IPD AEROSPACE, Inc."
type input "(818)232-7966"
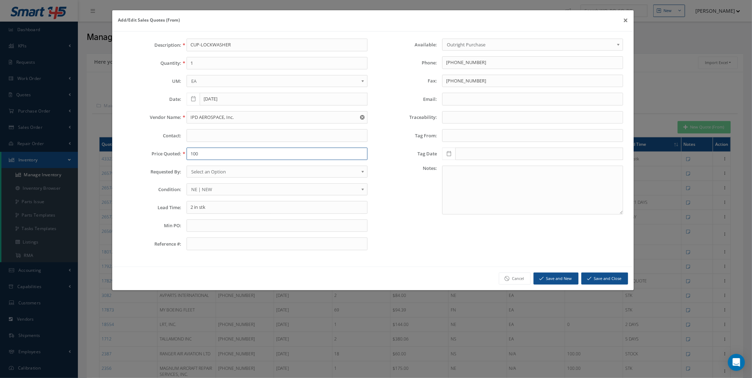
click at [206, 155] on input "100" at bounding box center [277, 154] width 181 height 13
type input "300"
click at [197, 210] on input "2 in stk" at bounding box center [277, 207] width 181 height 13
type input "2 days"
click at [555, 277] on button "Save and New" at bounding box center [556, 279] width 45 height 12
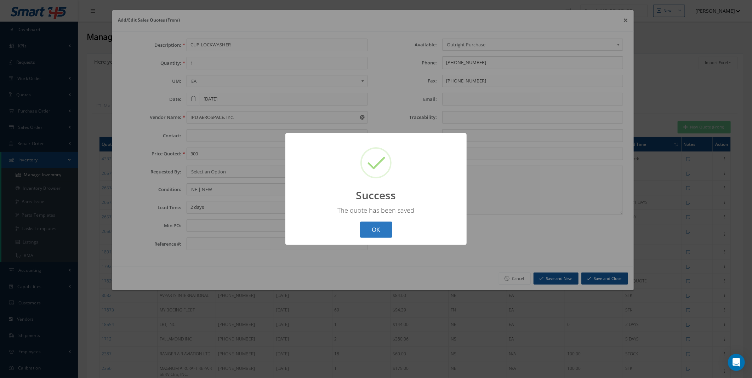
click at [376, 229] on button "OK" at bounding box center [376, 230] width 32 height 17
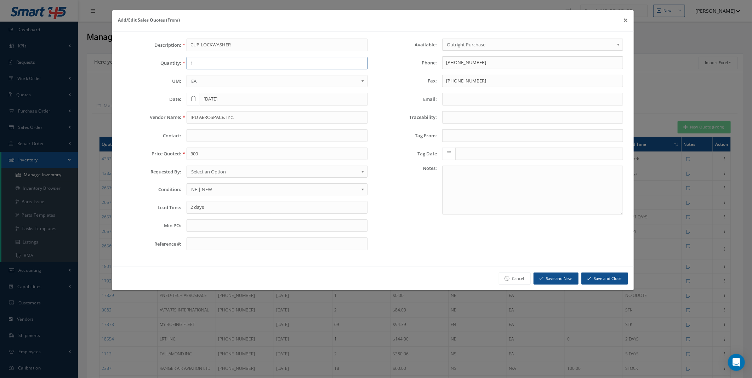
click at [205, 61] on input "1" at bounding box center [277, 63] width 181 height 13
type input "1"
click at [203, 116] on input "IPD AEROSPACE, Inc." at bounding box center [277, 117] width 181 height 13
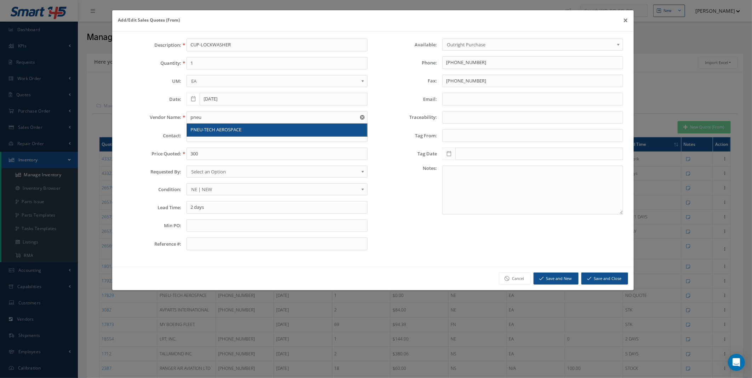
click at [209, 128] on span "PNEU-TECH AEROSPACE" at bounding box center [215, 129] width 51 height 6
type input "PNEU-TECH AEROSPACE"
type input "407-585-3676"
type input "407-585-3675"
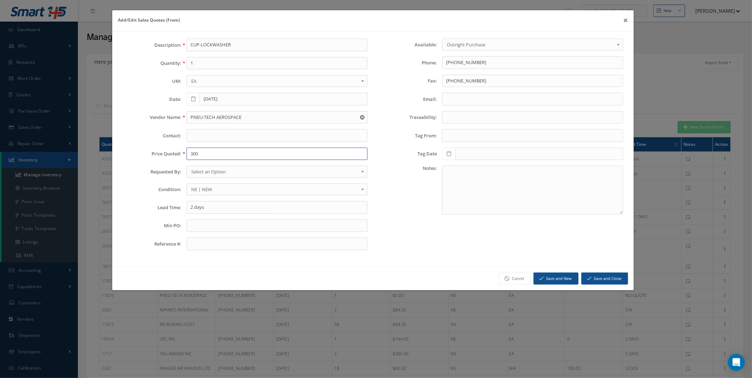
click at [209, 153] on input "300" at bounding box center [277, 154] width 181 height 13
type input "300"
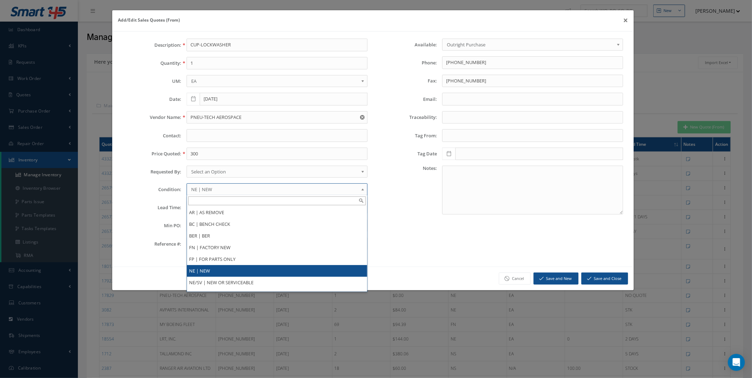
click at [213, 187] on span "NE | NEW" at bounding box center [274, 189] width 167 height 8
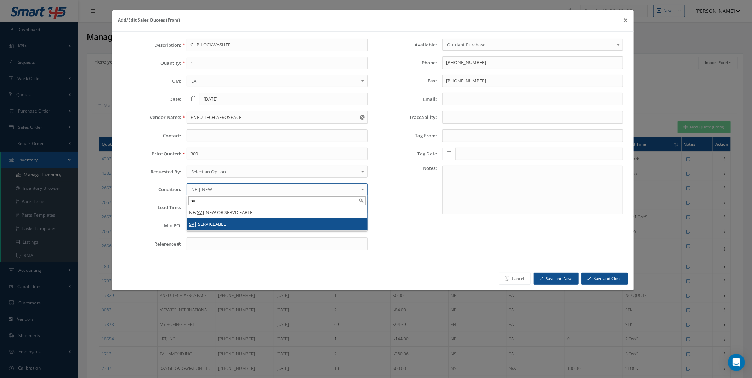
type input "sv"
click at [213, 221] on li "SV | SERVICEABLE" at bounding box center [277, 224] width 180 height 12
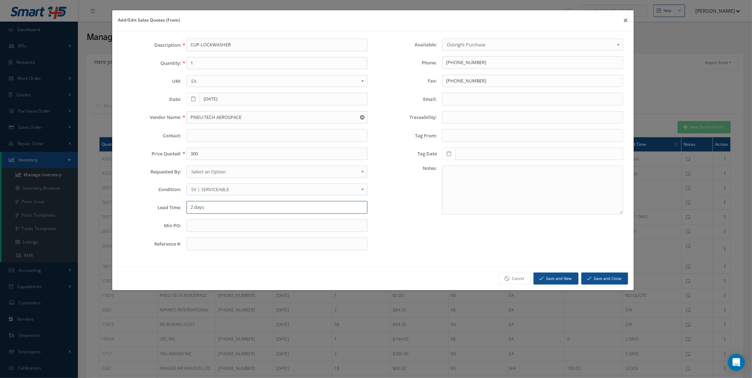
click at [207, 209] on input "2 days" at bounding box center [277, 207] width 181 height 13
type input "7 days"
click at [605, 280] on button "Save and Close" at bounding box center [604, 279] width 47 height 12
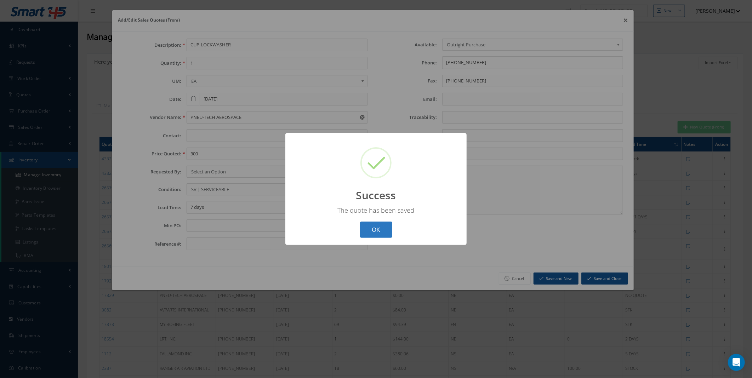
click at [382, 229] on button "OK" at bounding box center [376, 230] width 32 height 17
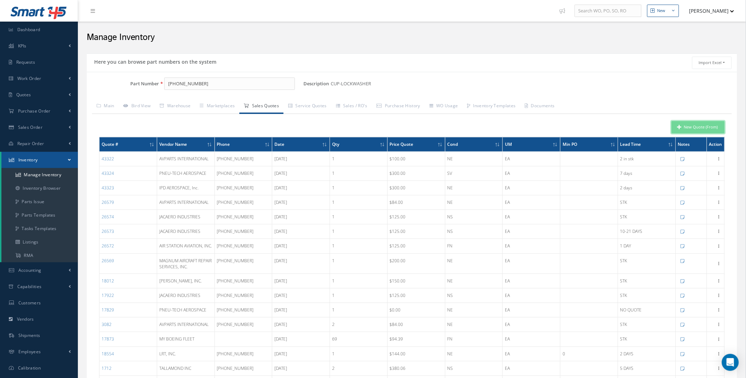
click at [705, 125] on button "New Quote (From)" at bounding box center [698, 127] width 53 height 12
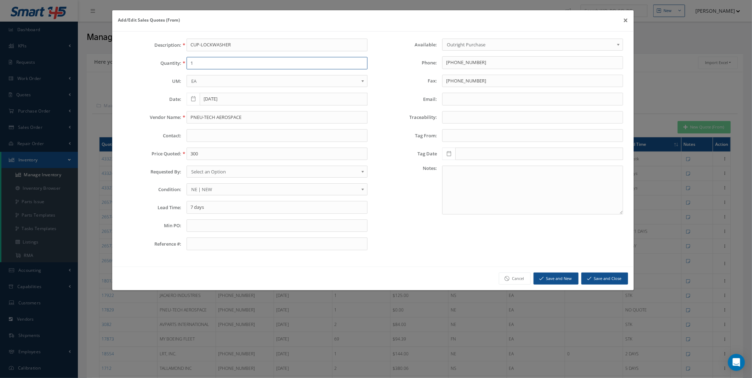
click at [215, 63] on input "1" at bounding box center [277, 63] width 181 height 13
type input "1"
click at [209, 120] on input "PNEU-TECH AEROSPACE" at bounding box center [277, 117] width 181 height 13
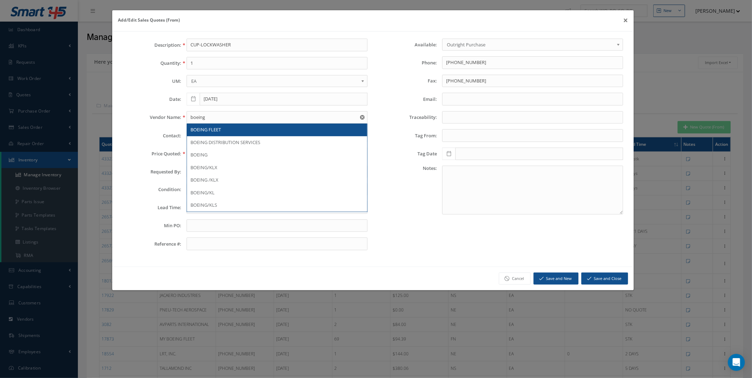
click at [212, 130] on span "BOEING FLEET" at bounding box center [205, 129] width 30 height 6
type input "BOEING FLEET"
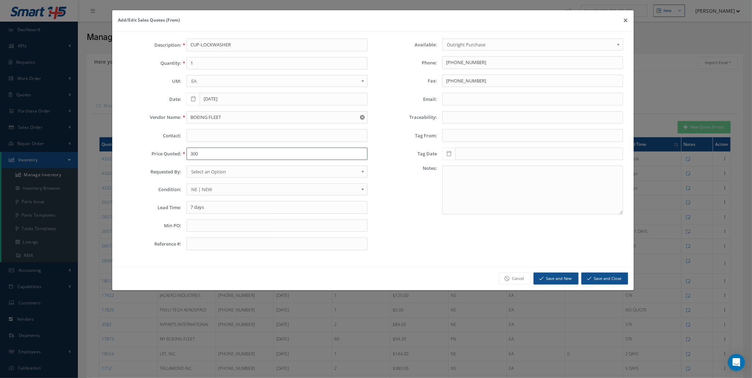
click at [201, 155] on input "300" at bounding box center [277, 154] width 181 height 13
type input "106"
click at [201, 213] on input "7 days" at bounding box center [277, 207] width 181 height 13
type input "66 stk seattle"
click at [604, 281] on button "Save and Close" at bounding box center [604, 279] width 47 height 12
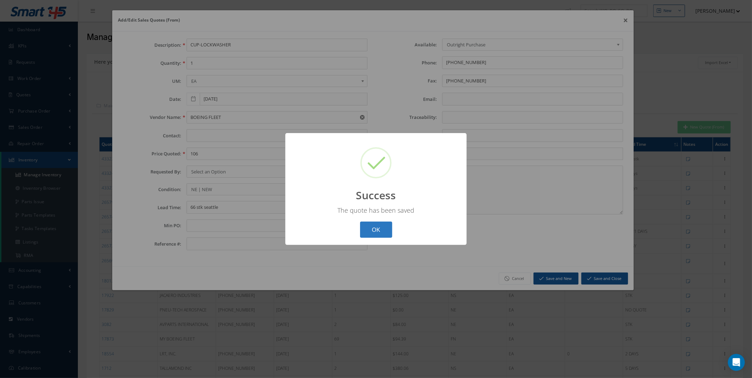
click at [374, 233] on button "OK" at bounding box center [376, 230] width 32 height 17
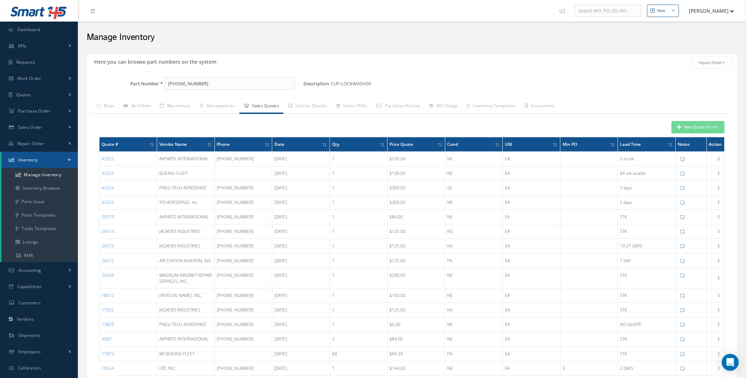
click at [93, 364] on div "New Quote (From) Quote # Vendor Name Phone Date Qty Price Quote Cond UM Min PO …" at bounding box center [412, 376] width 640 height 524
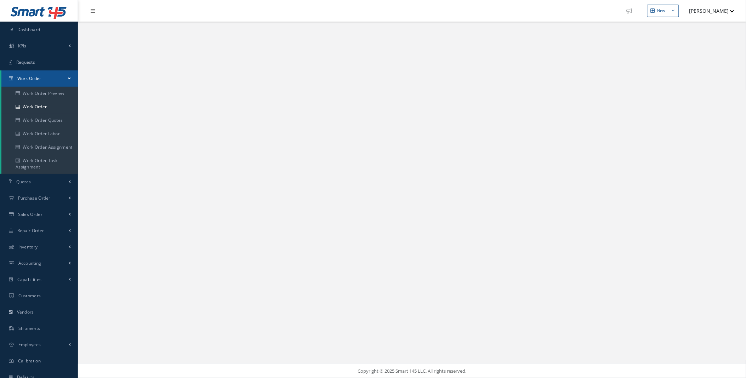
select select "25"
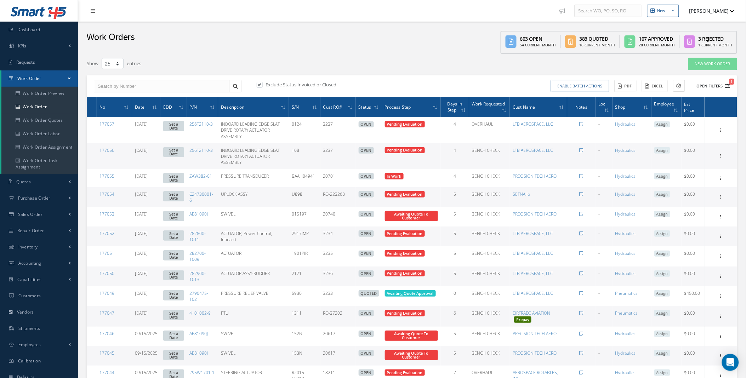
click at [728, 86] on icon "1" at bounding box center [728, 86] width 5 height 5
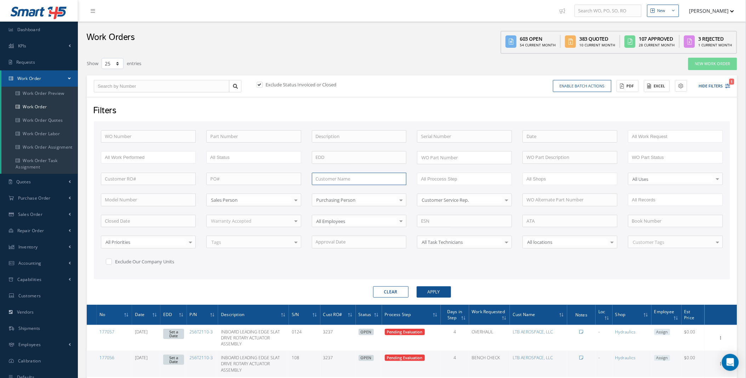
click at [348, 179] on input "text" at bounding box center [359, 179] width 95 height 13
click at [337, 192] on span "MACH 2 CORP." at bounding box center [331, 191] width 31 height 6
type input "MACH 2 CORP."
click at [446, 292] on button "Apply" at bounding box center [434, 291] width 34 height 11
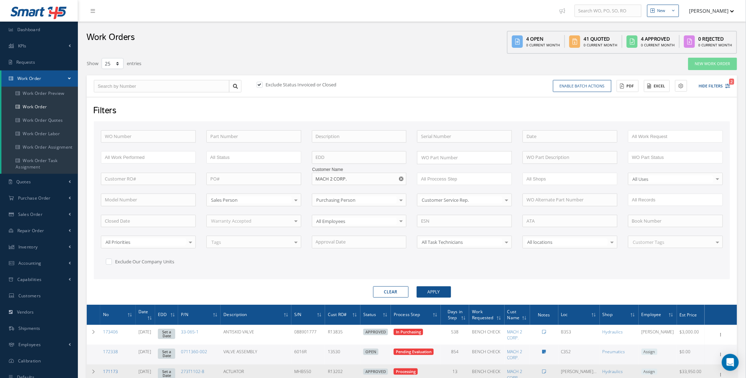
click at [112, 369] on link "171173" at bounding box center [110, 372] width 15 height 6
drag, startPoint x: 89, startPoint y: 371, endPoint x: 92, endPoint y: 369, distance: 3.6
click at [89, 370] on td at bounding box center [93, 375] width 13 height 20
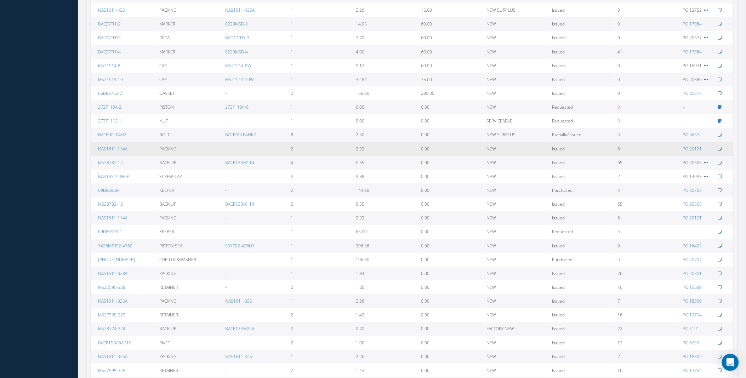
scroll to position [262, 0]
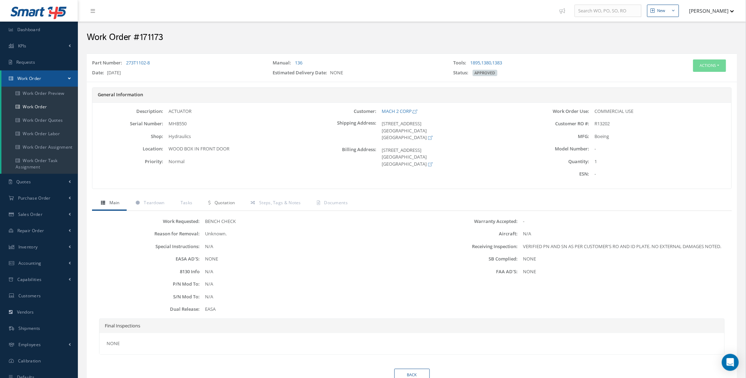
click at [224, 203] on span "Quotation" at bounding box center [225, 203] width 21 height 6
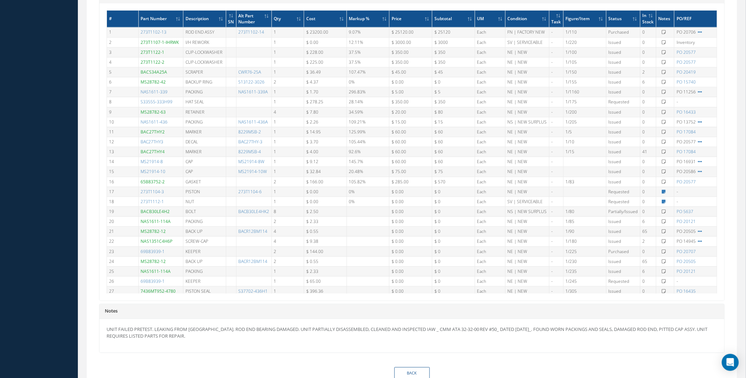
scroll to position [522, 0]
